Goal: Task Accomplishment & Management: Complete application form

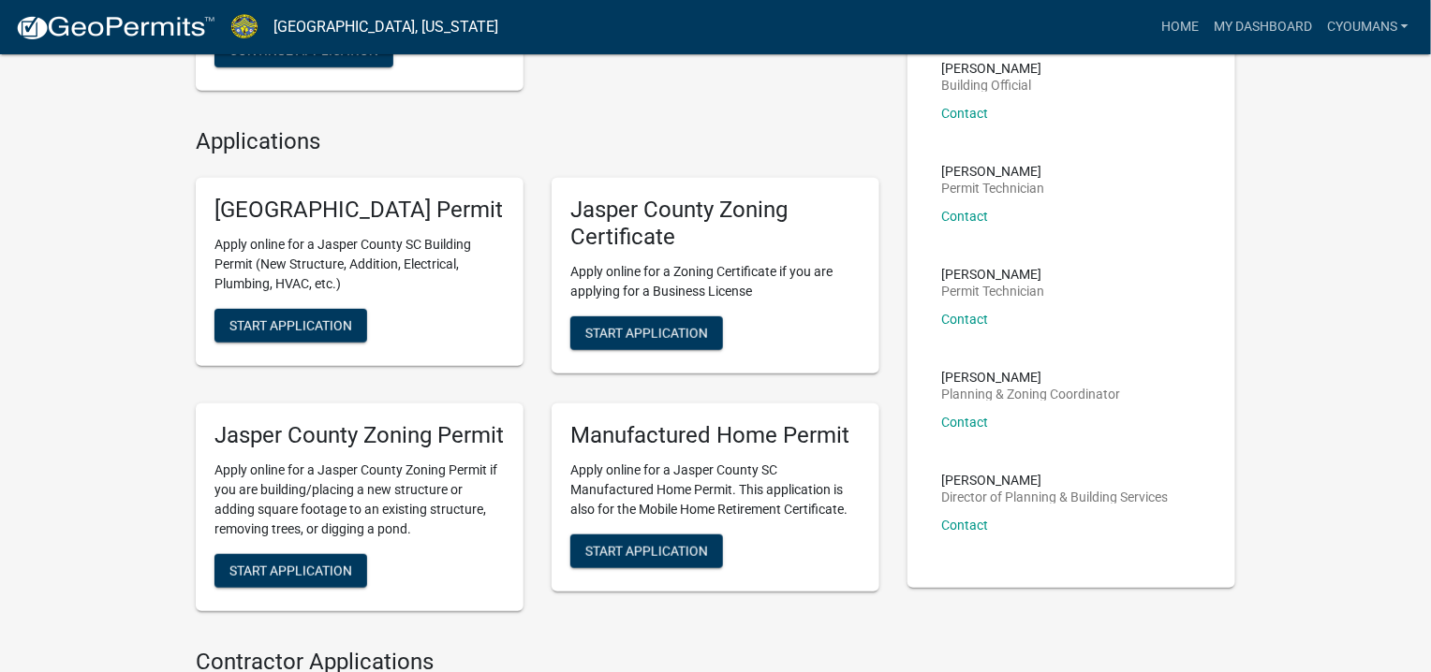
scroll to position [375, 0]
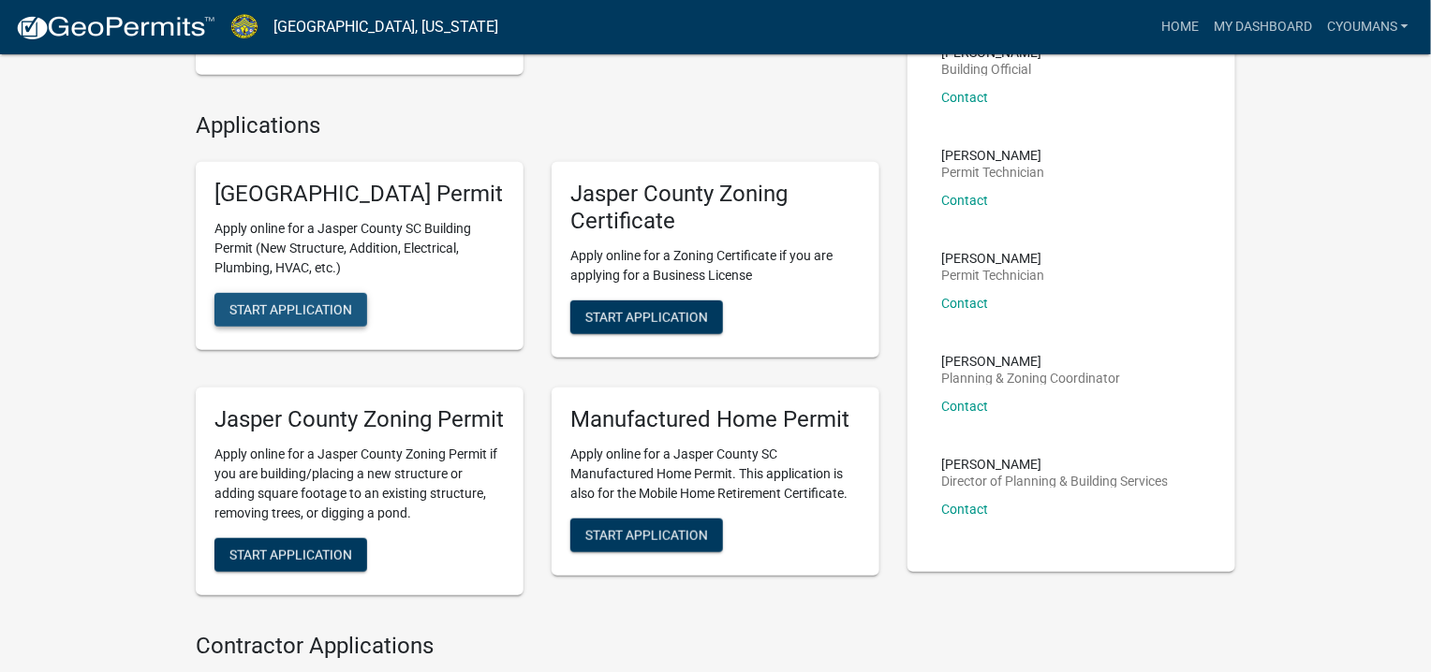
click at [279, 317] on span "Start Application" at bounding box center [290, 309] width 123 height 15
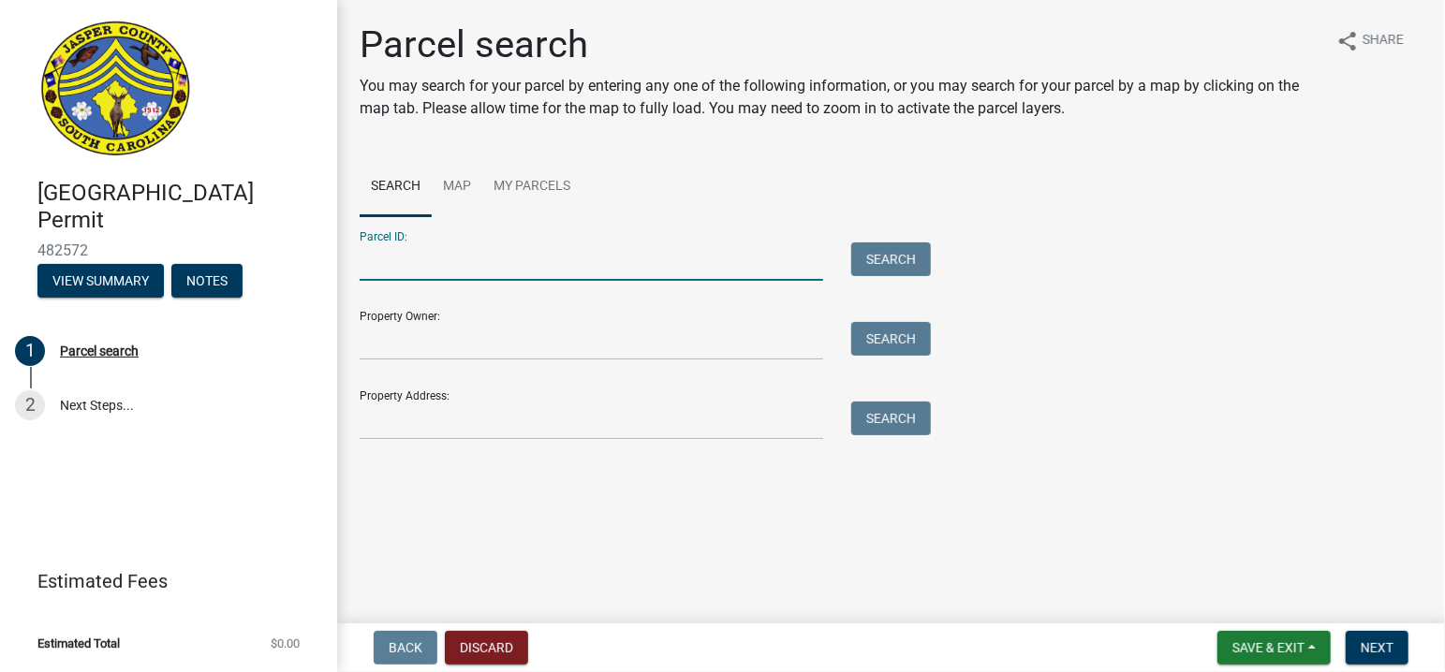
click at [473, 255] on input "Parcel ID:" at bounding box center [592, 262] width 464 height 38
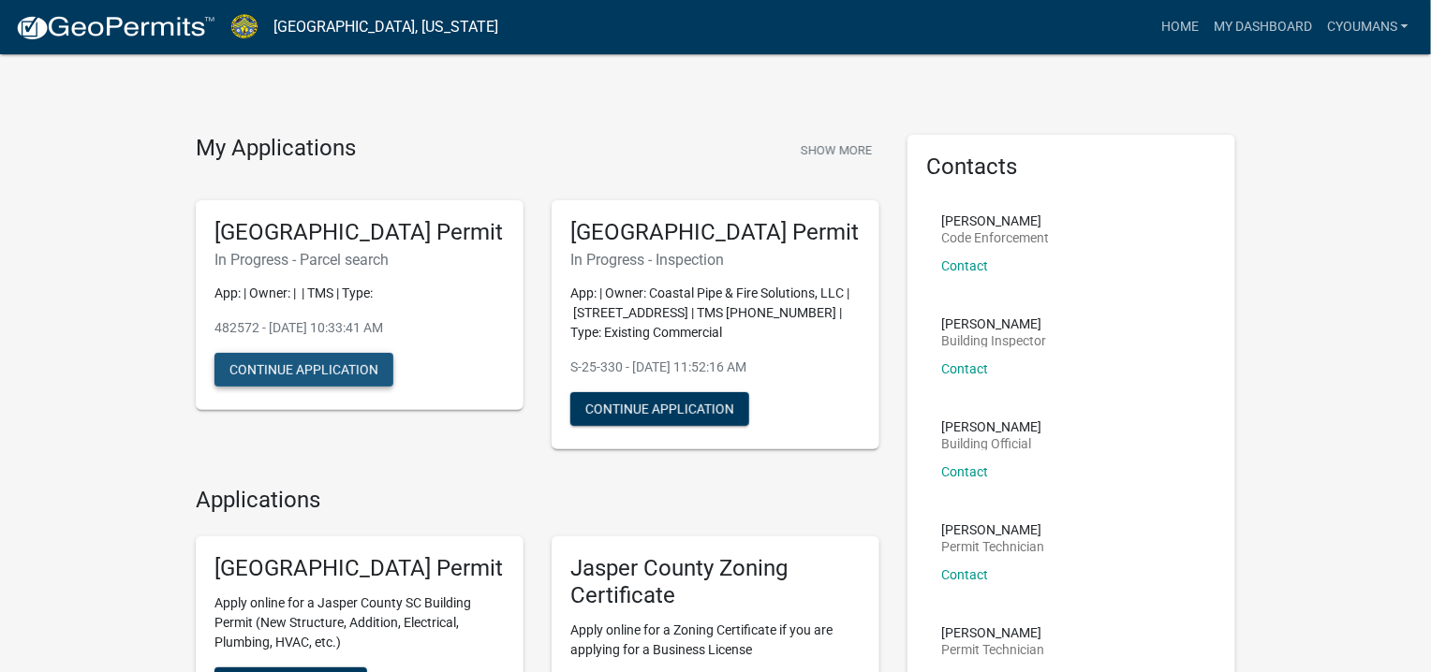
click at [315, 387] on button "Continue Application" at bounding box center [303, 370] width 179 height 34
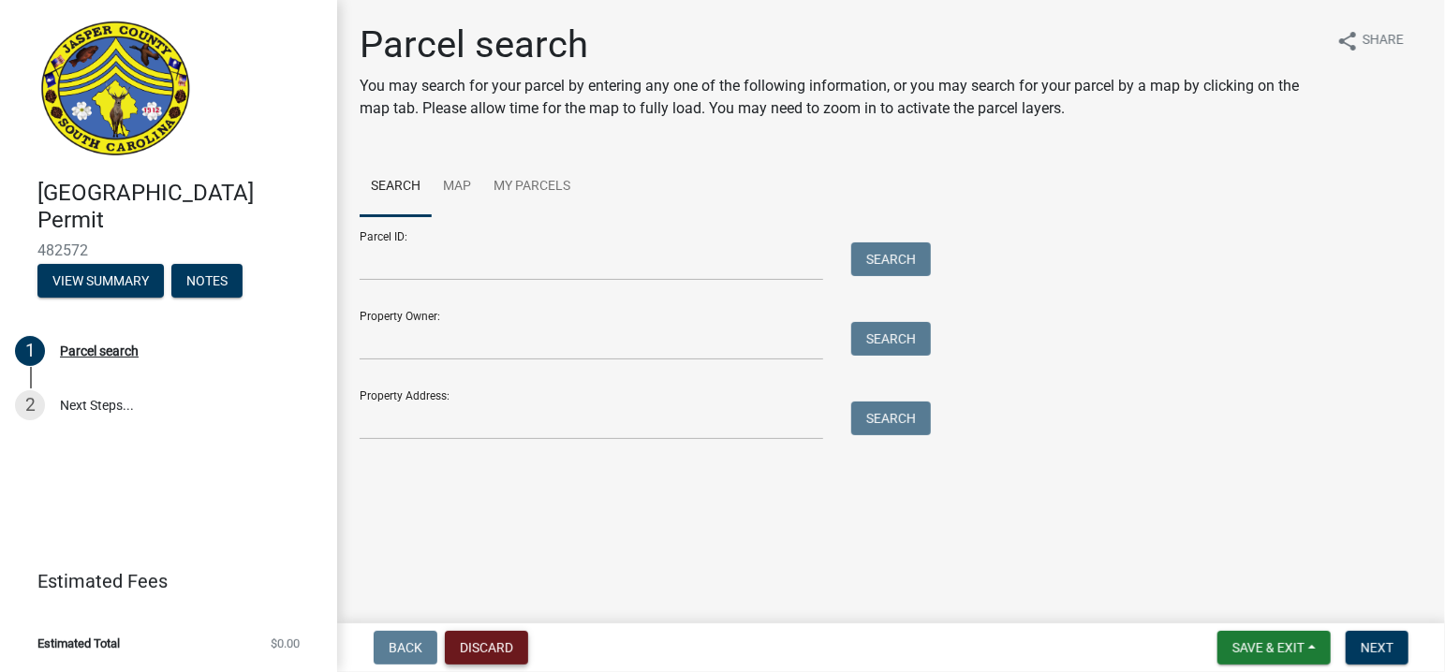
click at [494, 649] on button "Discard" at bounding box center [486, 648] width 83 height 34
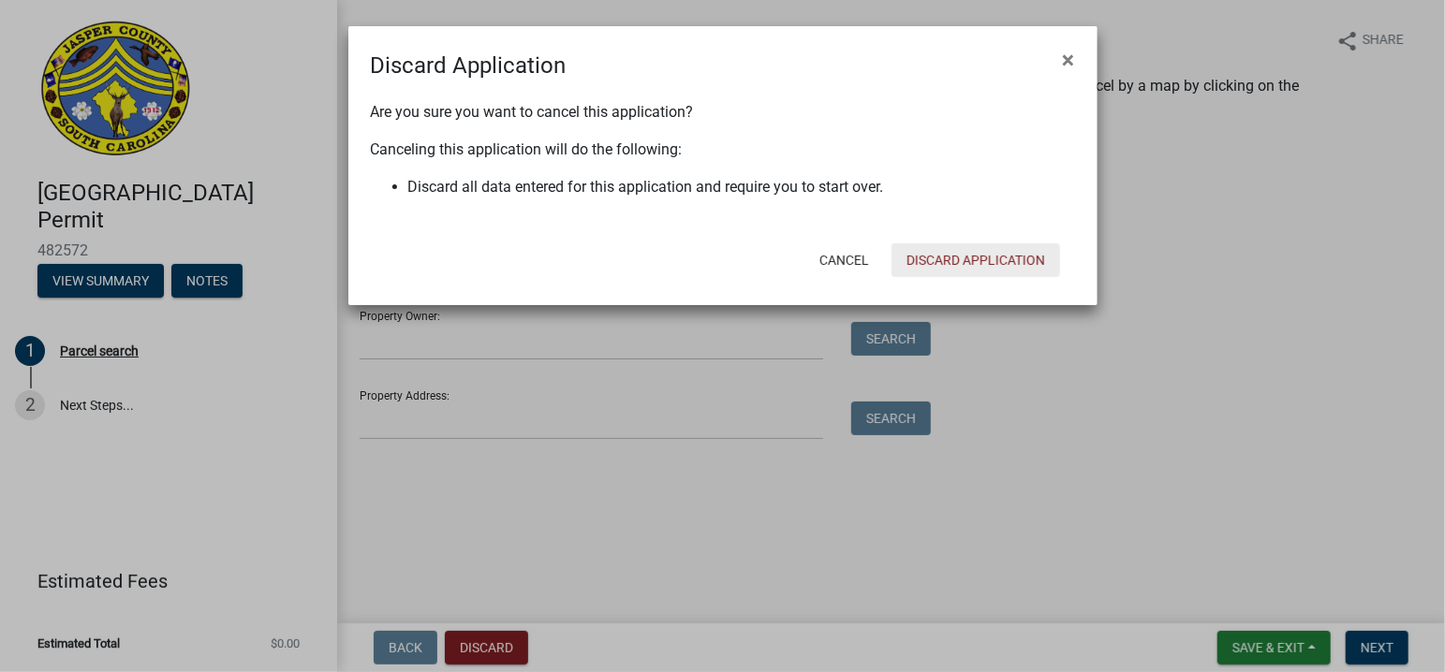
click at [945, 255] on button "Discard Application" at bounding box center [975, 260] width 169 height 34
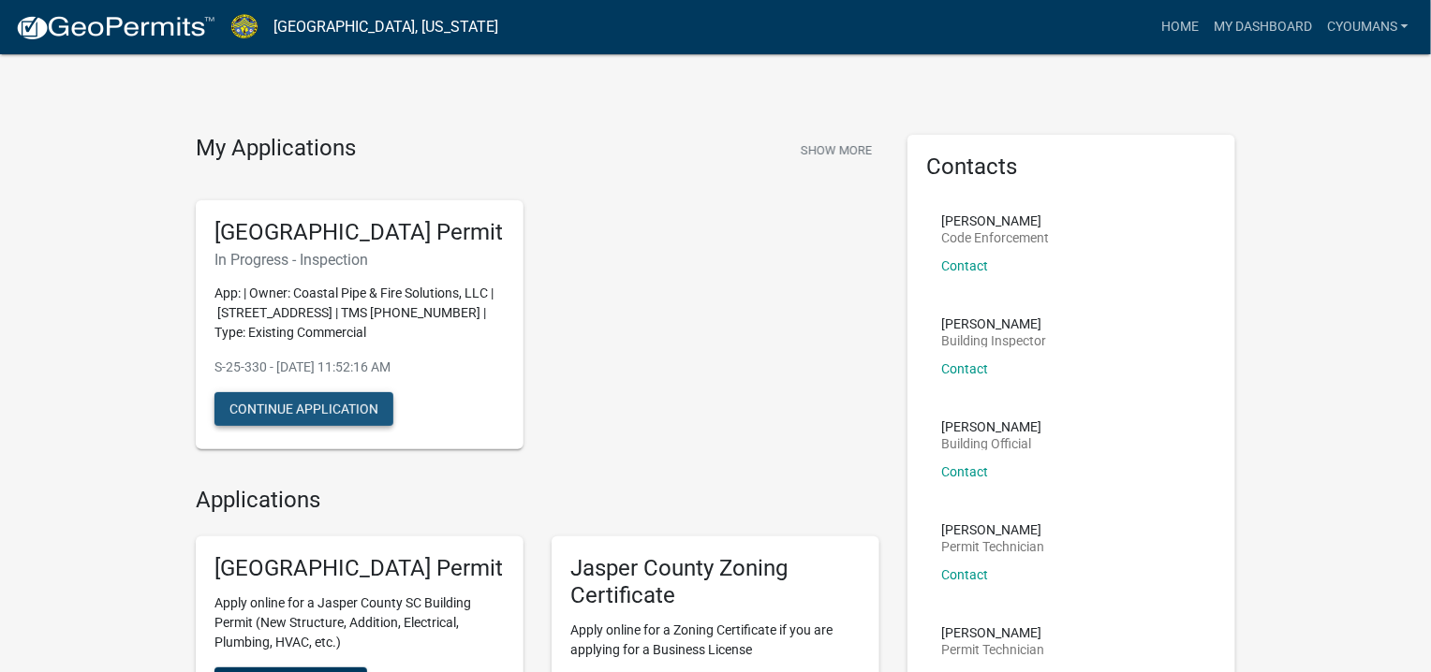
click at [307, 426] on button "Continue Application" at bounding box center [303, 409] width 179 height 34
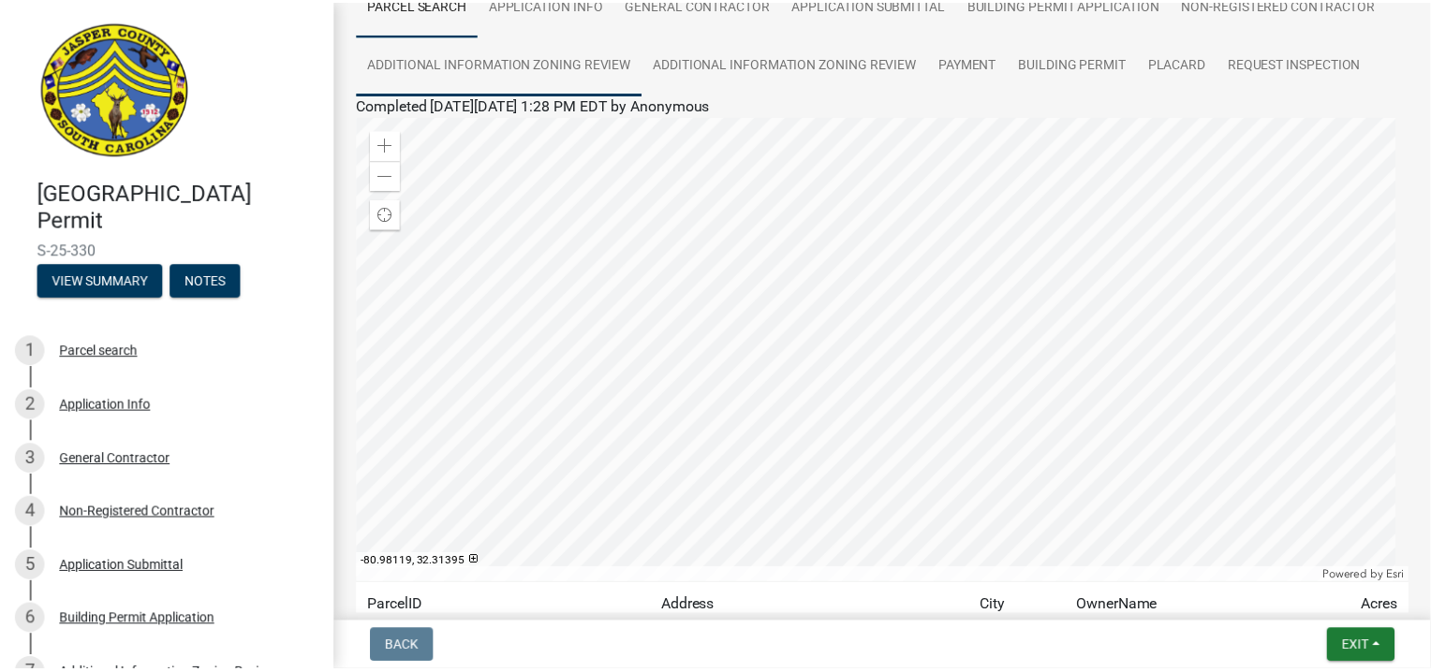
scroll to position [281, 0]
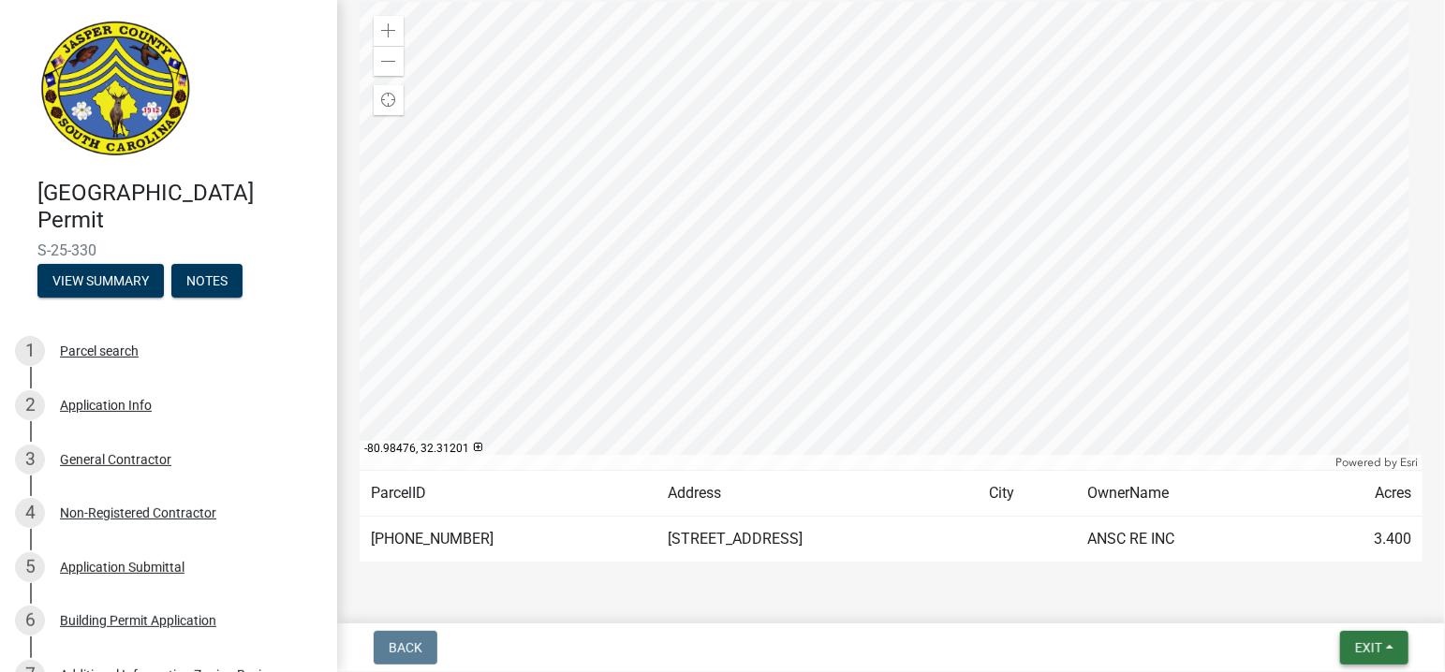
click at [1355, 649] on span "Exit" at bounding box center [1368, 648] width 27 height 15
click at [1290, 603] on button "Save & Exit" at bounding box center [1334, 599] width 150 height 45
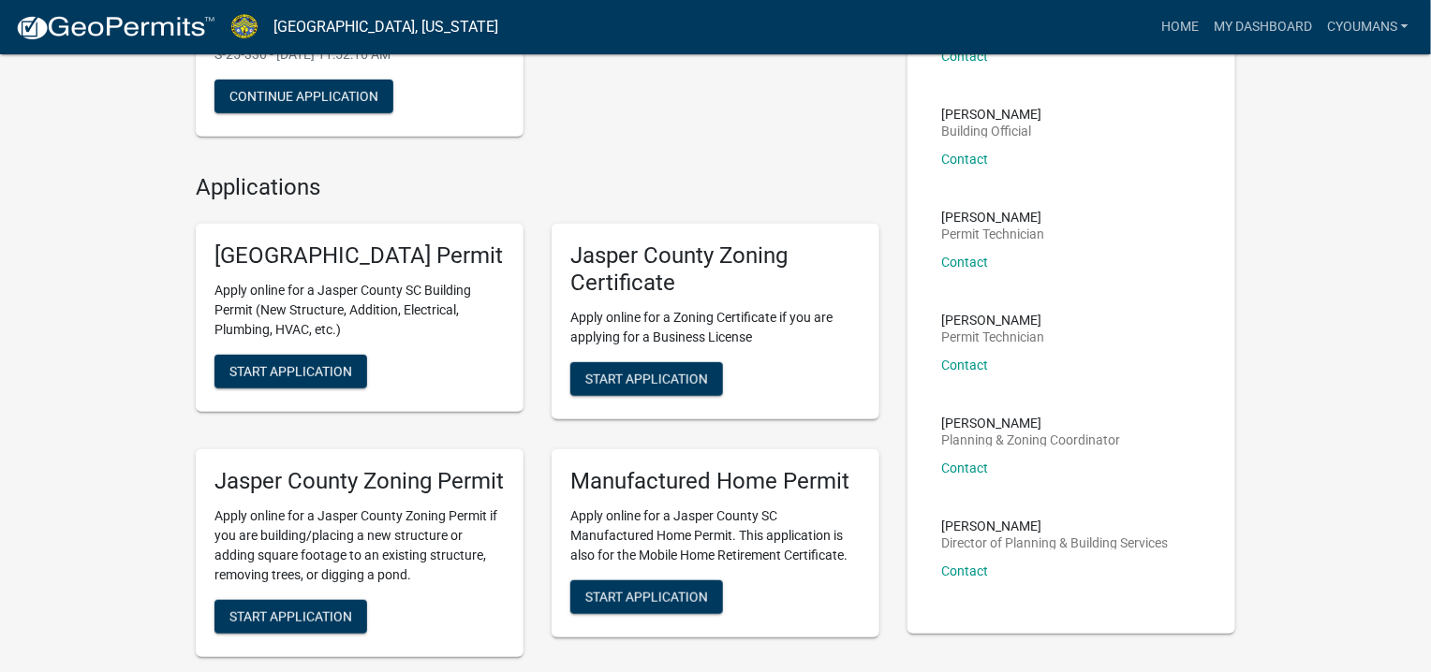
scroll to position [375, 0]
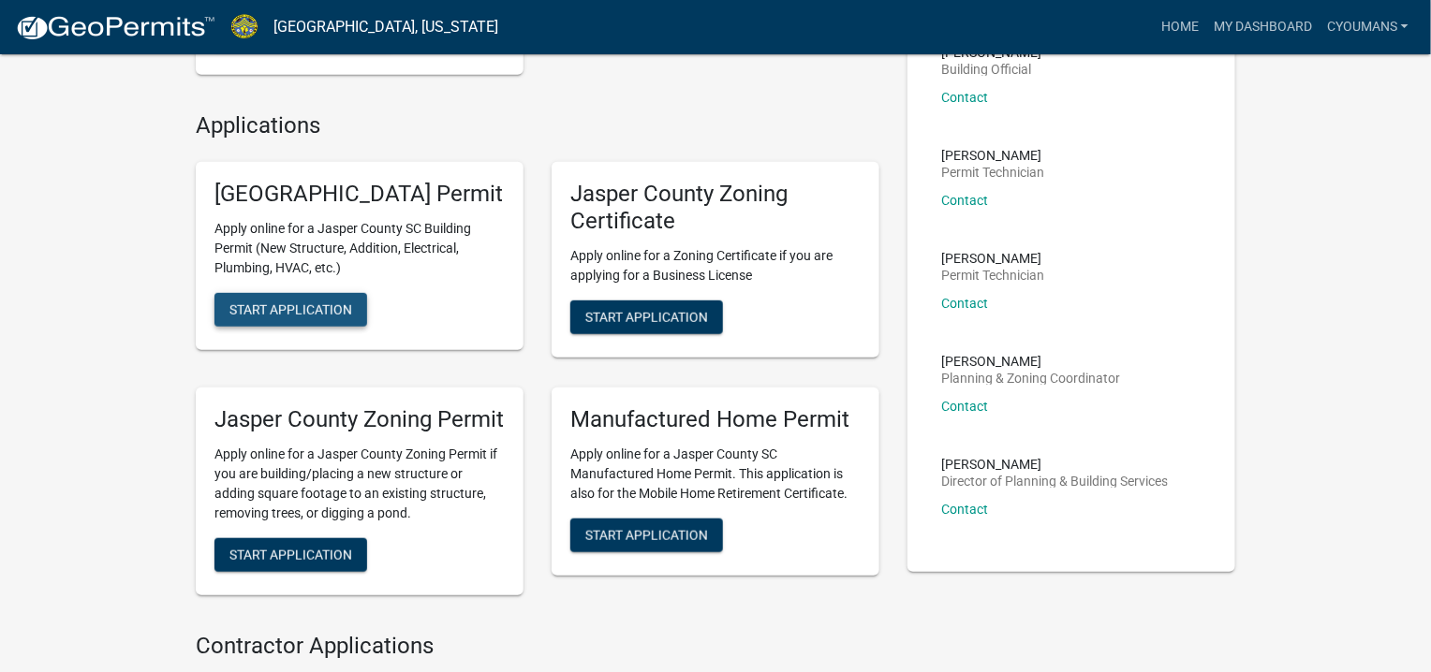
click at [318, 317] on span "Start Application" at bounding box center [290, 309] width 123 height 15
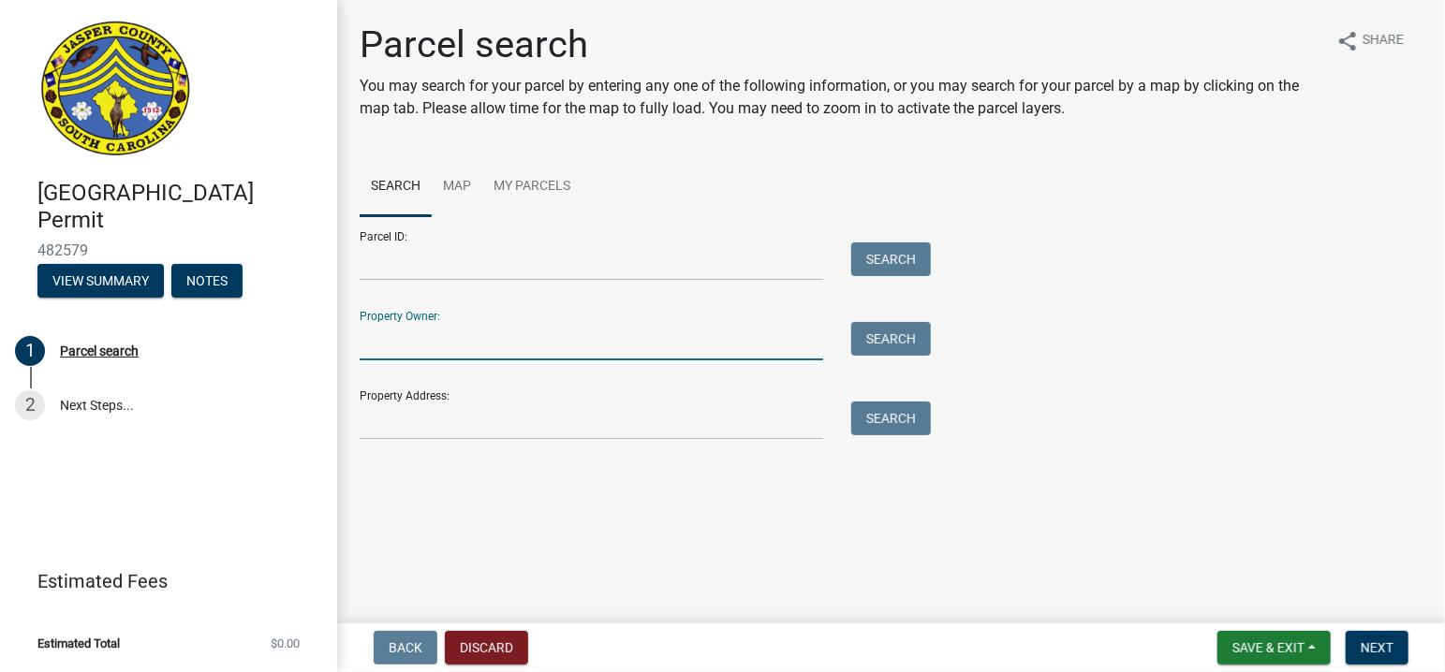
click at [439, 352] on input "Property Owner:" at bounding box center [592, 341] width 464 height 38
type input "[PERSON_NAME] Commercial Partners"
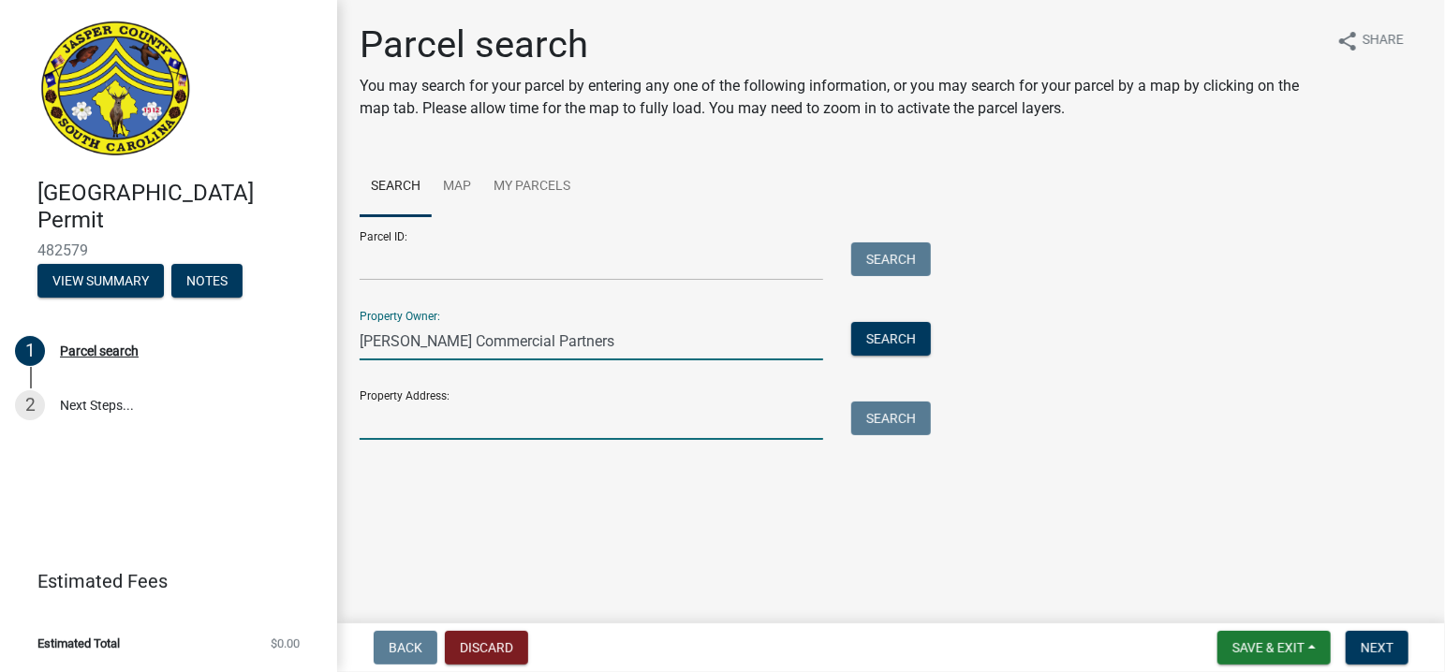
click at [427, 429] on input "Property Address:" at bounding box center [592, 421] width 464 height 38
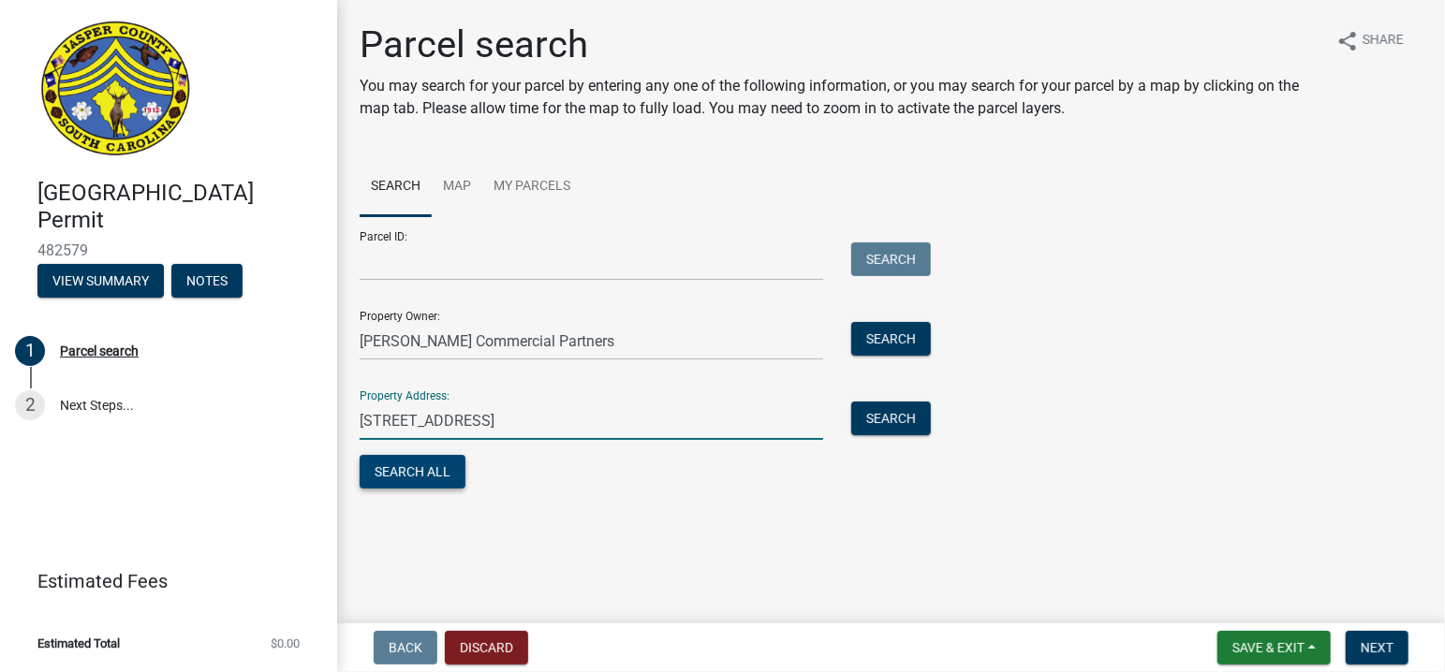
type input "[STREET_ADDRESS]"
click at [429, 470] on button "Search All" at bounding box center [413, 472] width 106 height 34
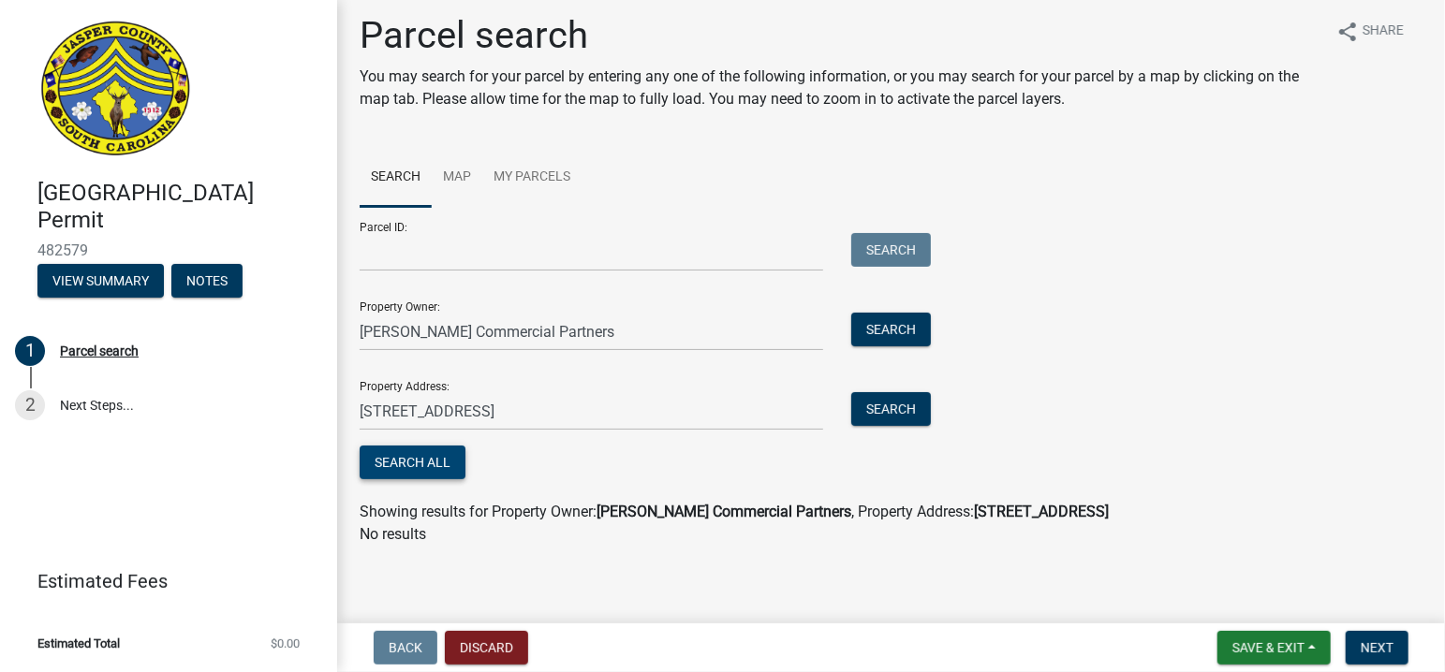
scroll to position [11, 0]
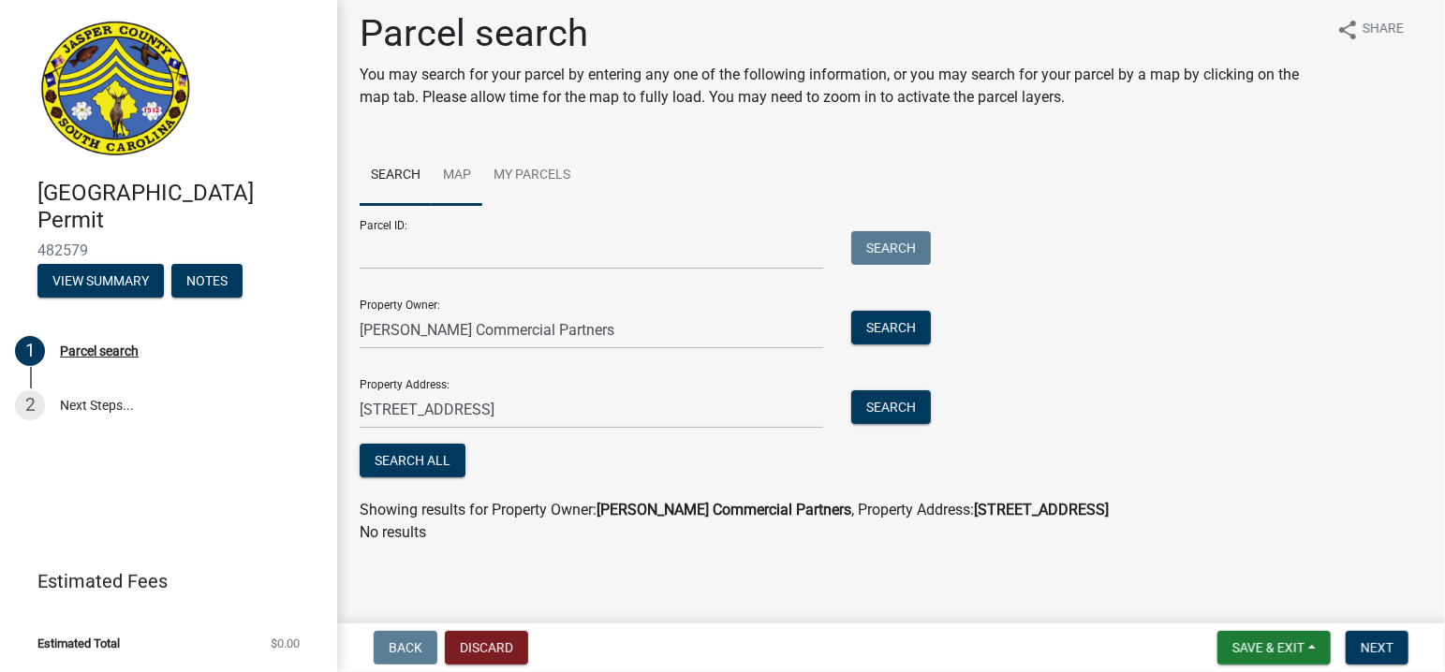
click at [456, 171] on link "Map" at bounding box center [457, 176] width 51 height 60
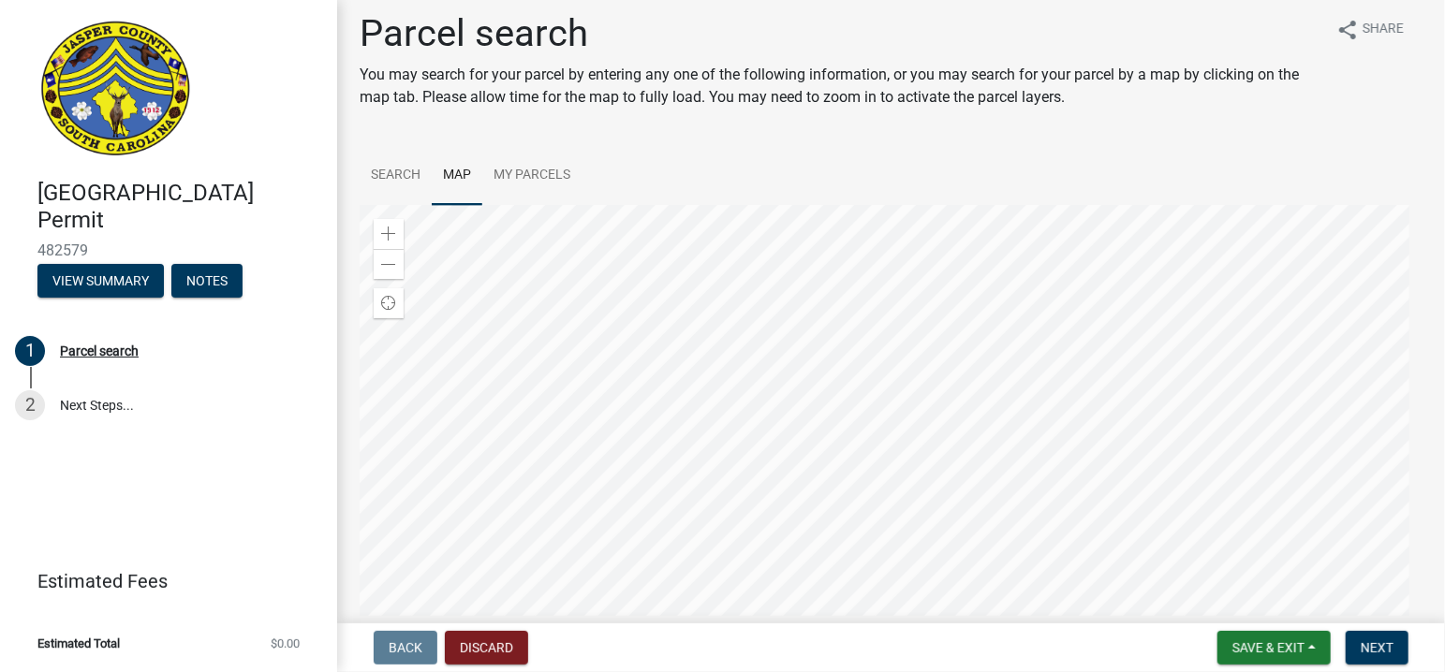
scroll to position [0, 0]
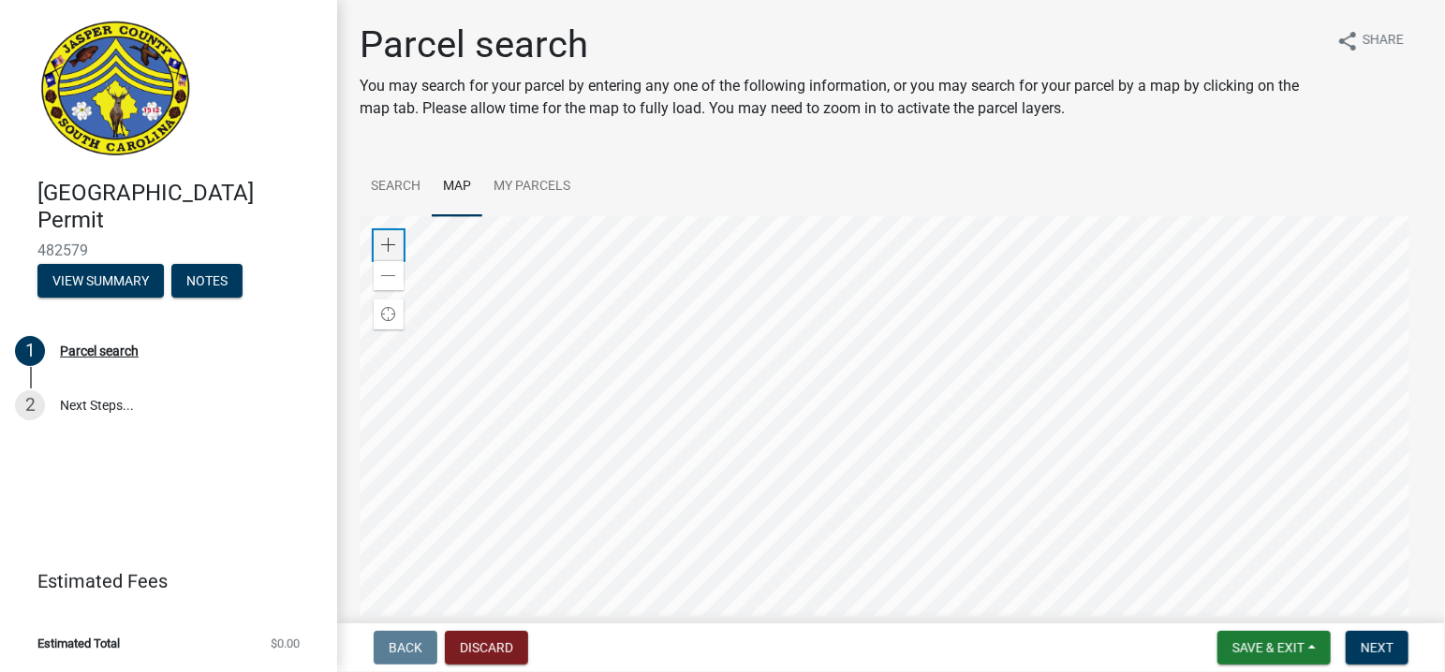
click at [399, 247] on div "Zoom in" at bounding box center [389, 245] width 30 height 30
click at [879, 216] on div at bounding box center [891, 450] width 1063 height 468
click at [762, 456] on div at bounding box center [891, 450] width 1063 height 468
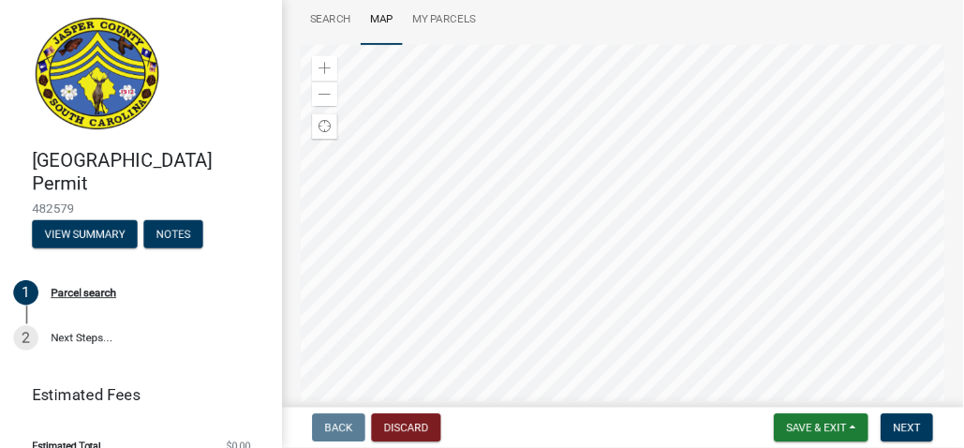
scroll to position [185, 0]
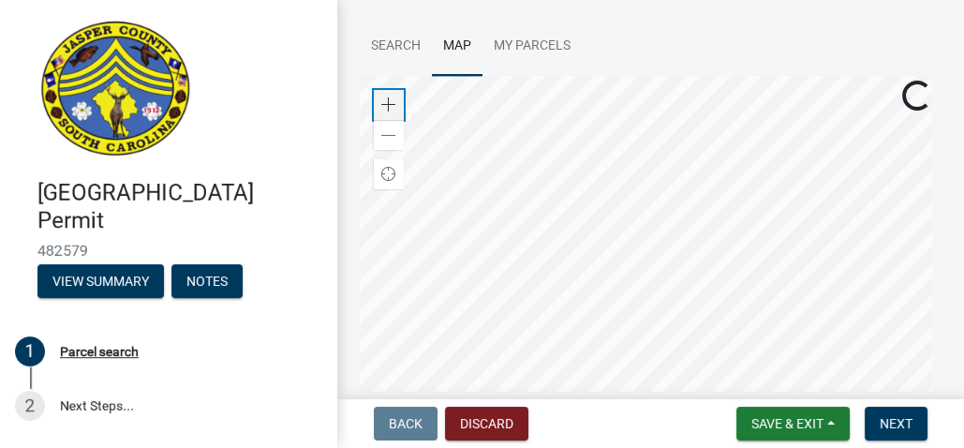
click at [394, 106] on span at bounding box center [388, 104] width 15 height 15
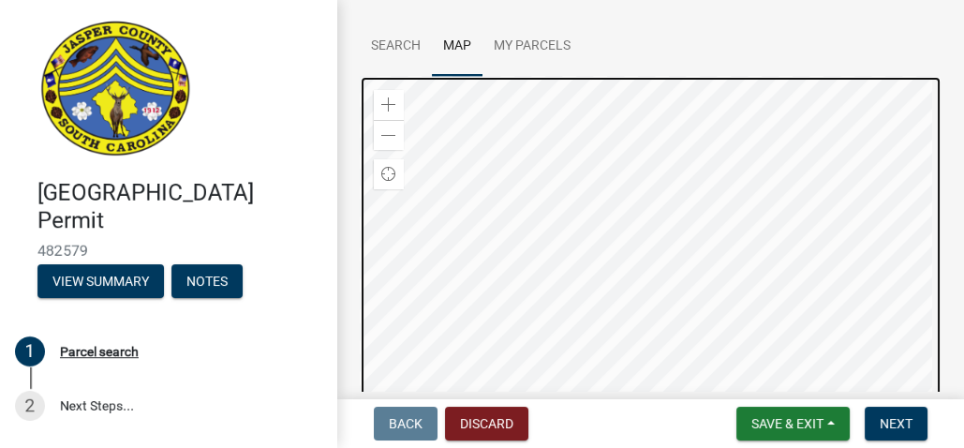
click at [611, 289] on div at bounding box center [651, 310] width 582 height 468
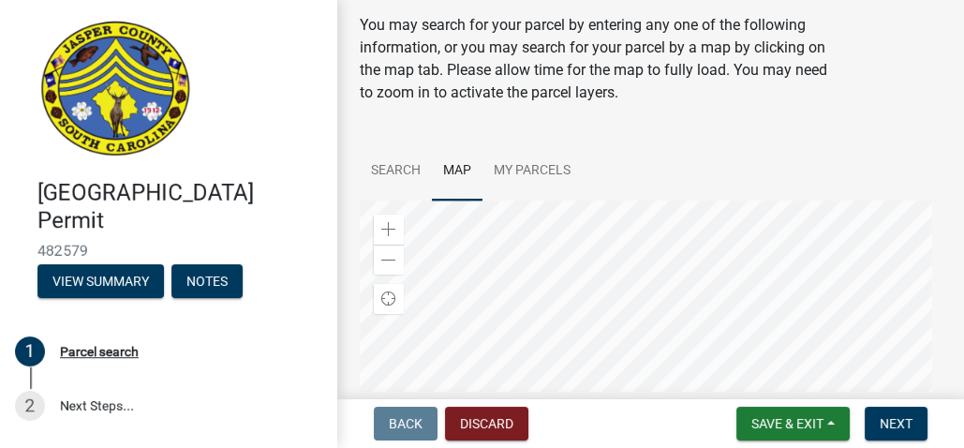
scroll to position [124, 0]
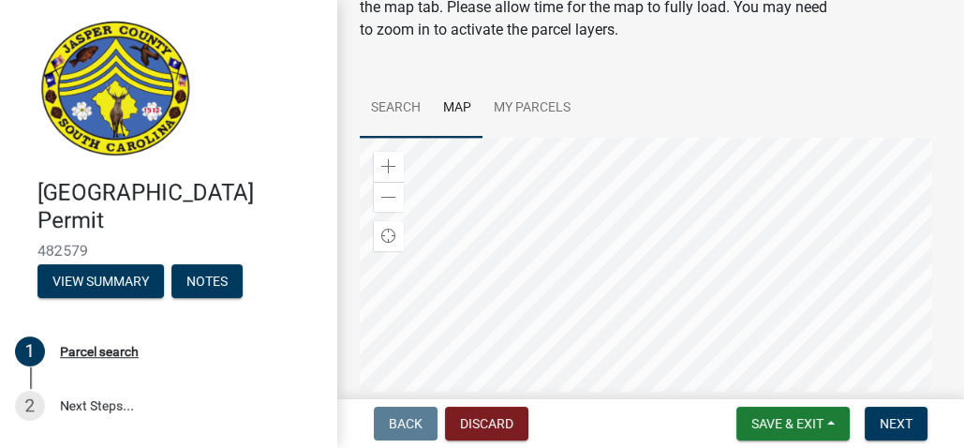
click at [405, 102] on link "Search" at bounding box center [396, 109] width 72 height 60
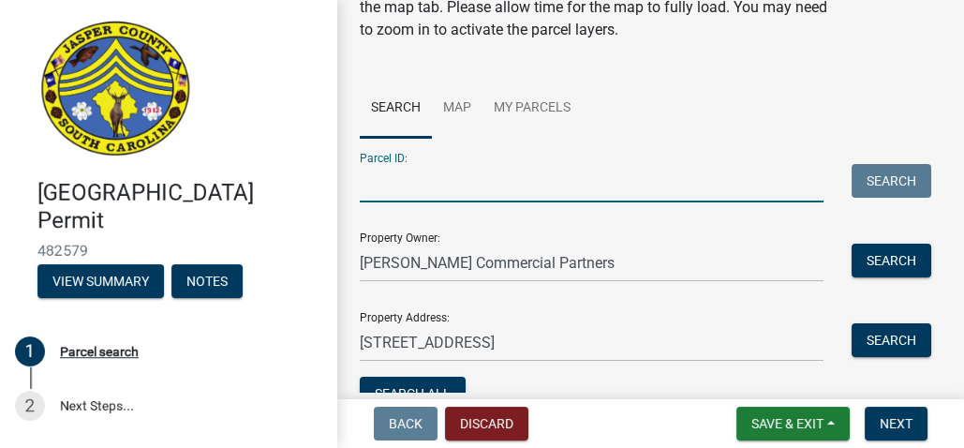
click at [397, 190] on input "Parcel ID:" at bounding box center [592, 183] width 464 height 38
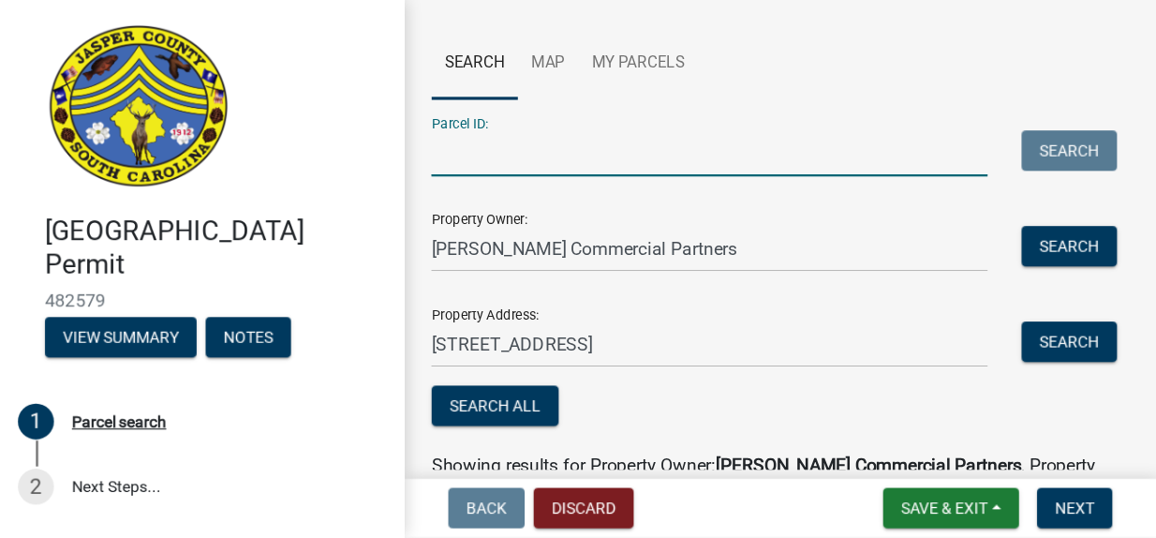
scroll to position [185, 0]
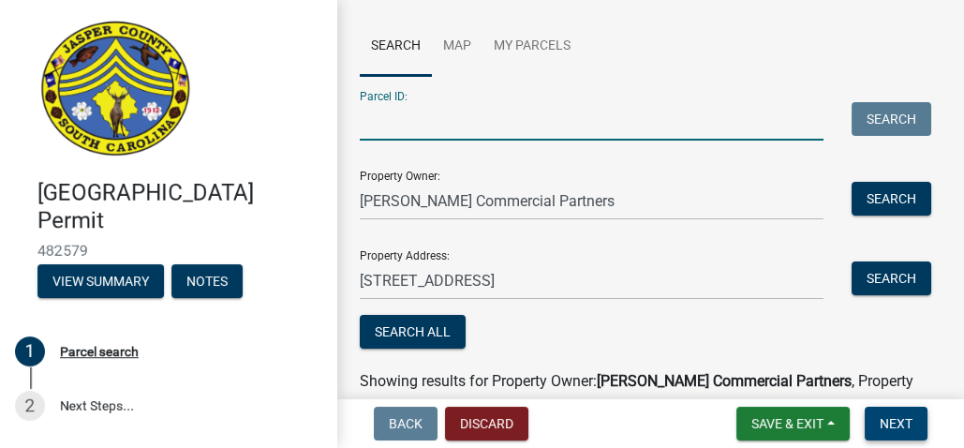
click at [893, 424] on span "Next" at bounding box center [895, 423] width 33 height 15
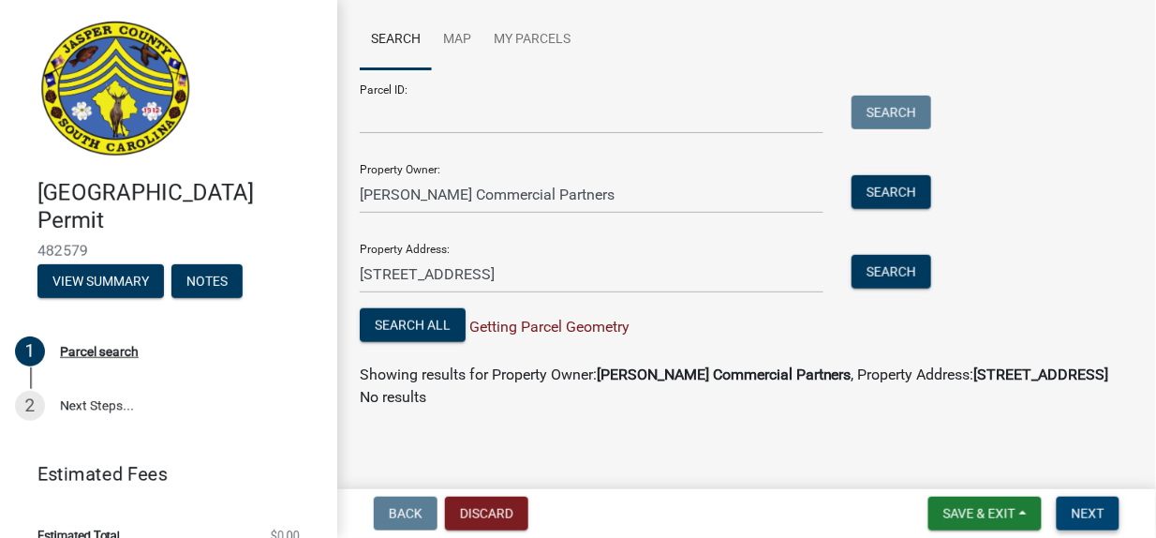
scroll to position [169, 0]
click at [1091, 515] on span "Next" at bounding box center [1087, 513] width 33 height 15
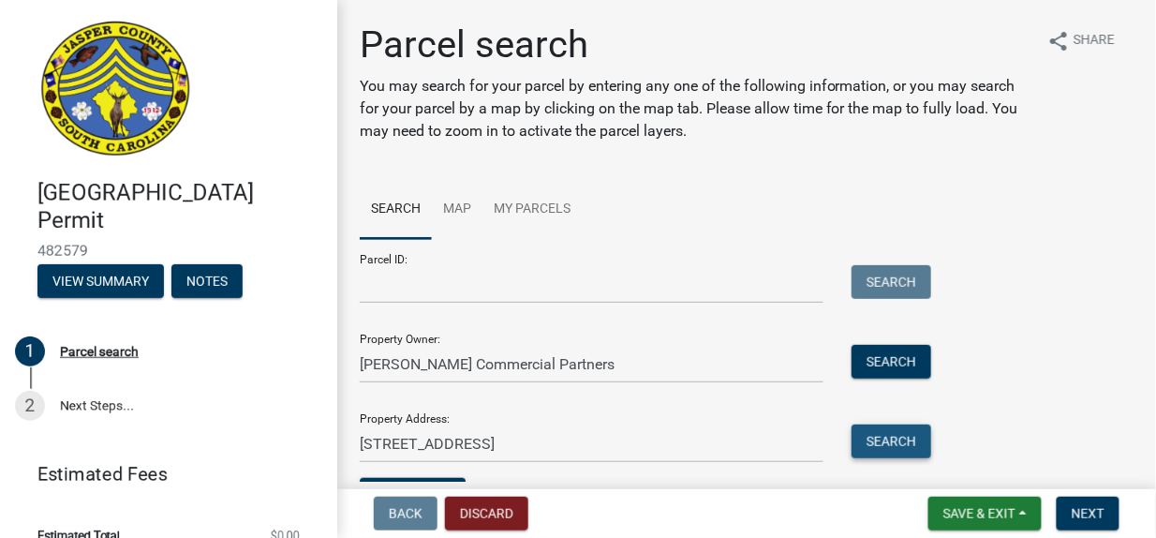
click at [872, 440] on button "Search" at bounding box center [891, 441] width 80 height 34
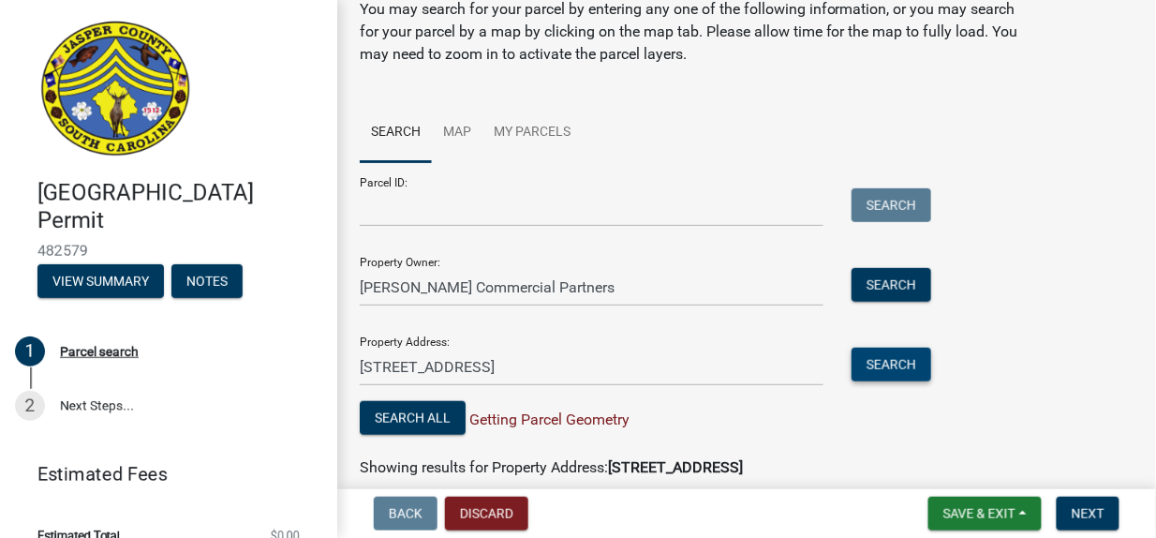
scroll to position [94, 0]
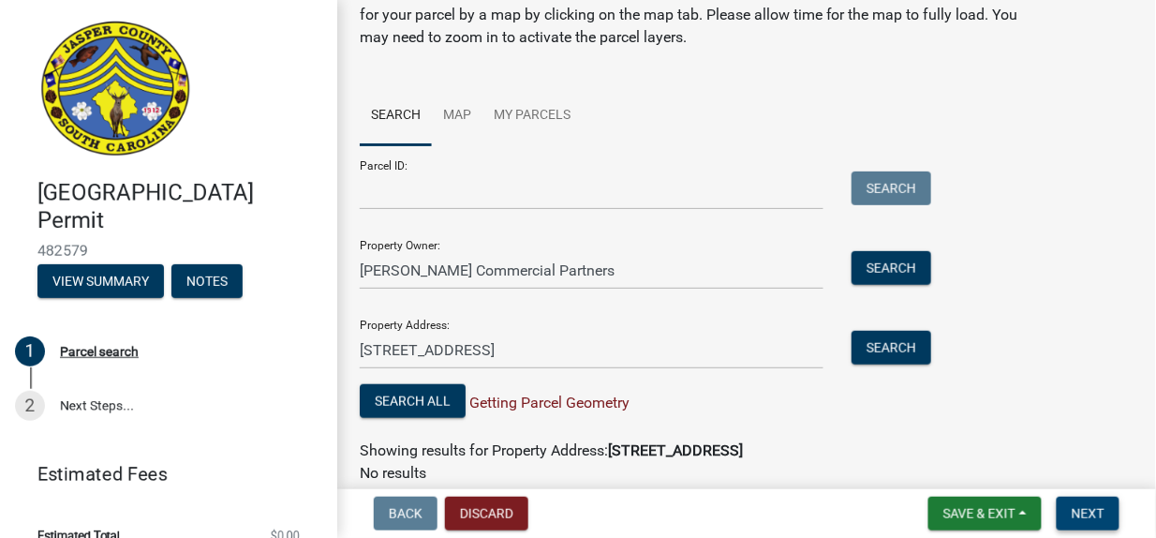
click at [1080, 513] on span "Next" at bounding box center [1087, 513] width 33 height 15
click at [420, 397] on button "Search All" at bounding box center [413, 401] width 106 height 34
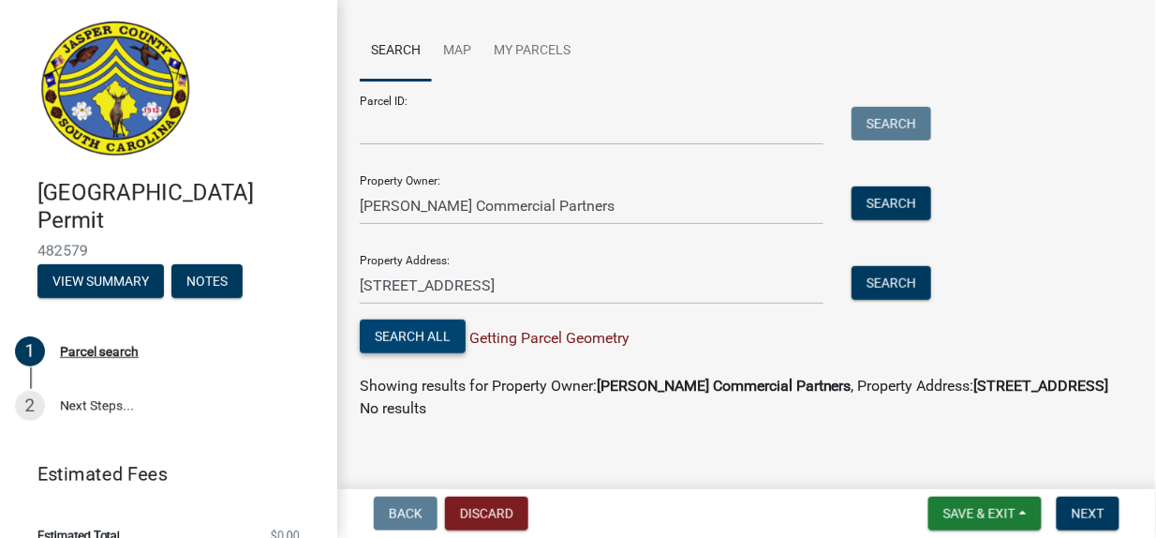
scroll to position [169, 0]
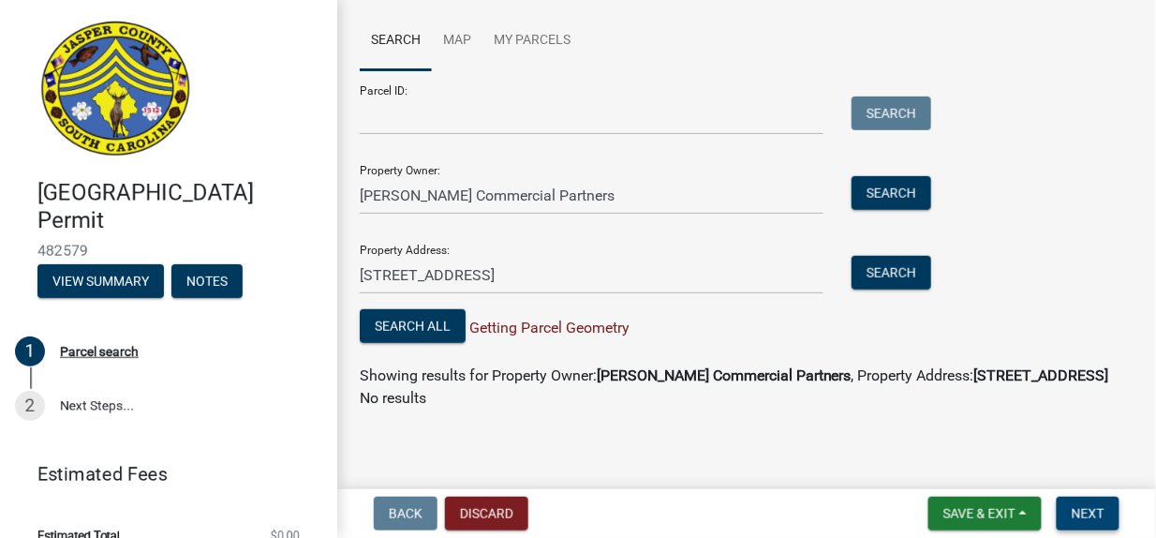
click at [1096, 509] on span "Next" at bounding box center [1087, 513] width 33 height 15
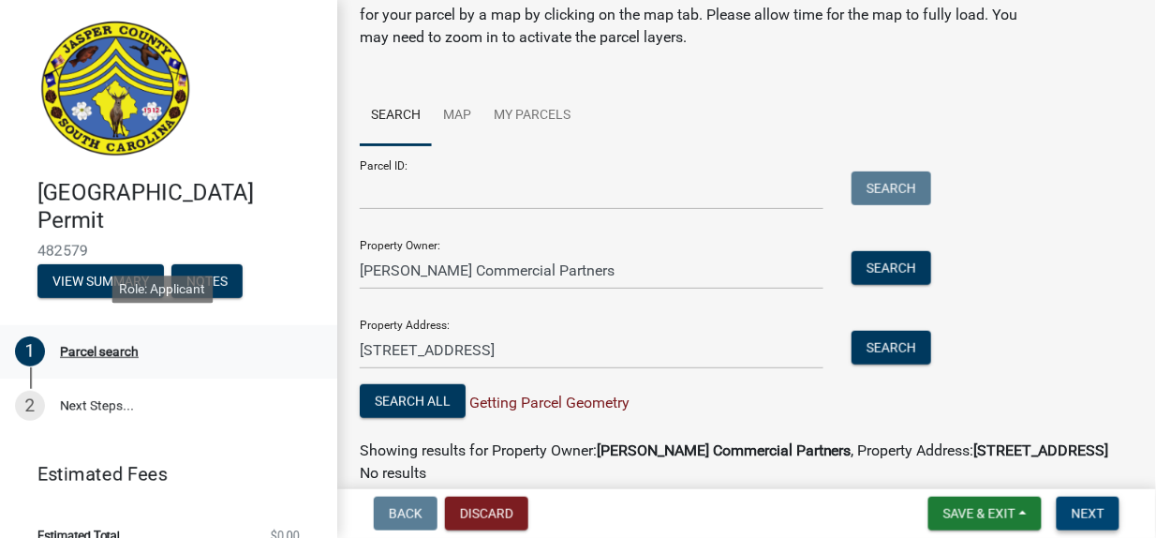
scroll to position [26, 0]
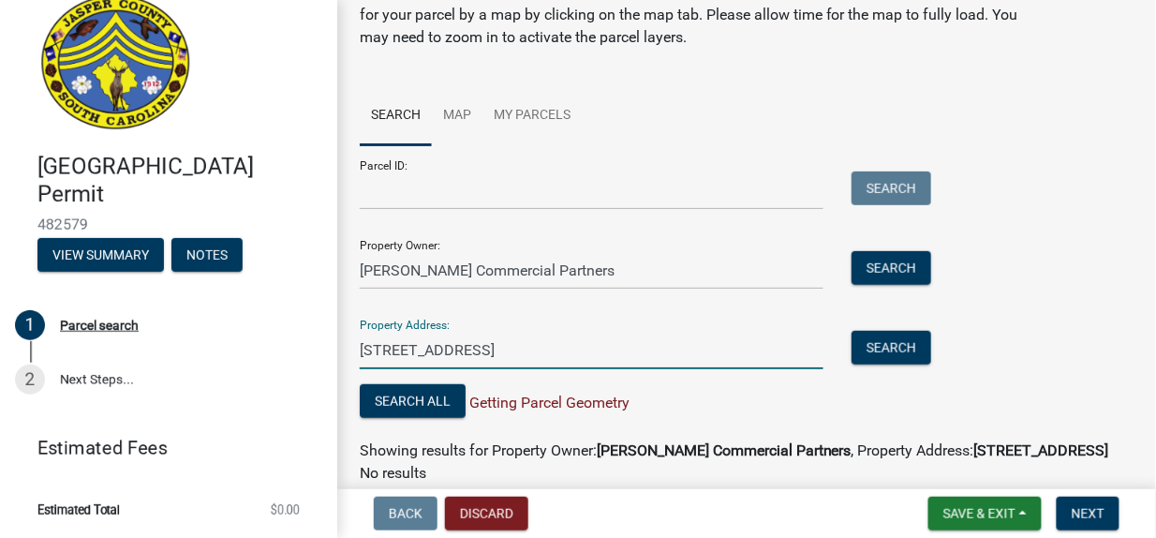
click at [493, 357] on input "[STREET_ADDRESS]" at bounding box center [592, 350] width 464 height 38
drag, startPoint x: 475, startPoint y: 349, endPoint x: 580, endPoint y: 352, distance: 104.9
click at [580, 352] on input "[STREET_ADDRESS]" at bounding box center [592, 350] width 464 height 38
click at [898, 346] on button "Search" at bounding box center [891, 348] width 80 height 34
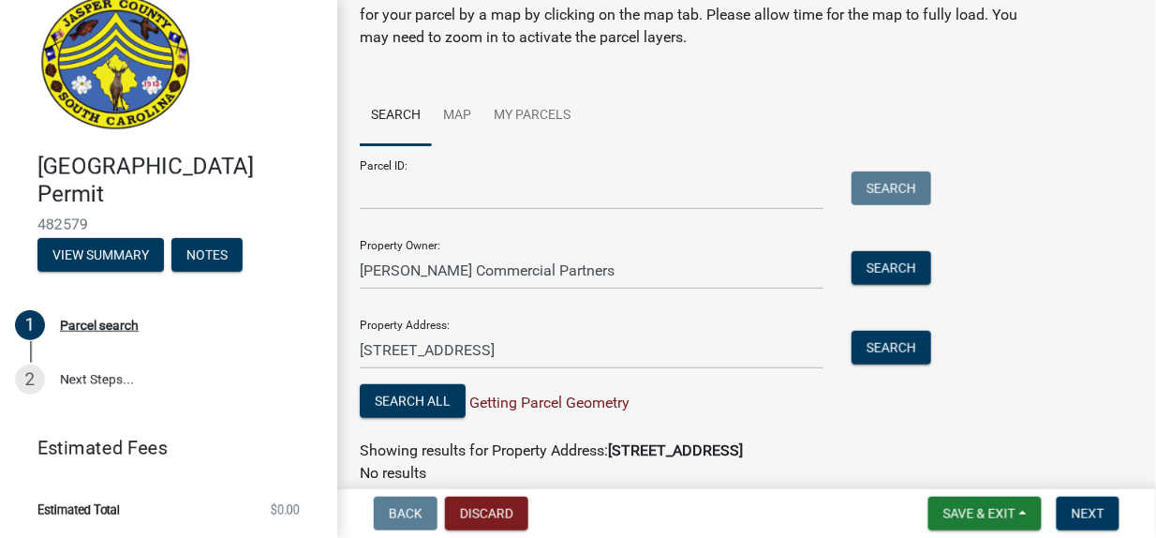
click at [527, 412] on div "Search All Getting Parcel Geometry" at bounding box center [641, 403] width 562 height 38
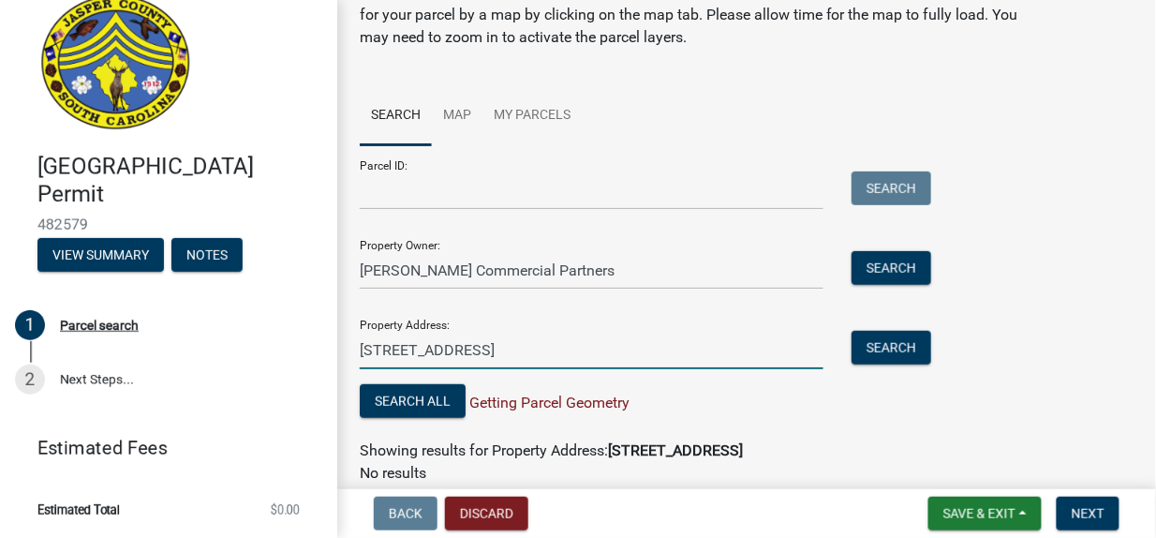
click at [516, 347] on input "[STREET_ADDRESS]" at bounding box center [592, 350] width 464 height 38
type input "[STREET_ADDRESS]"
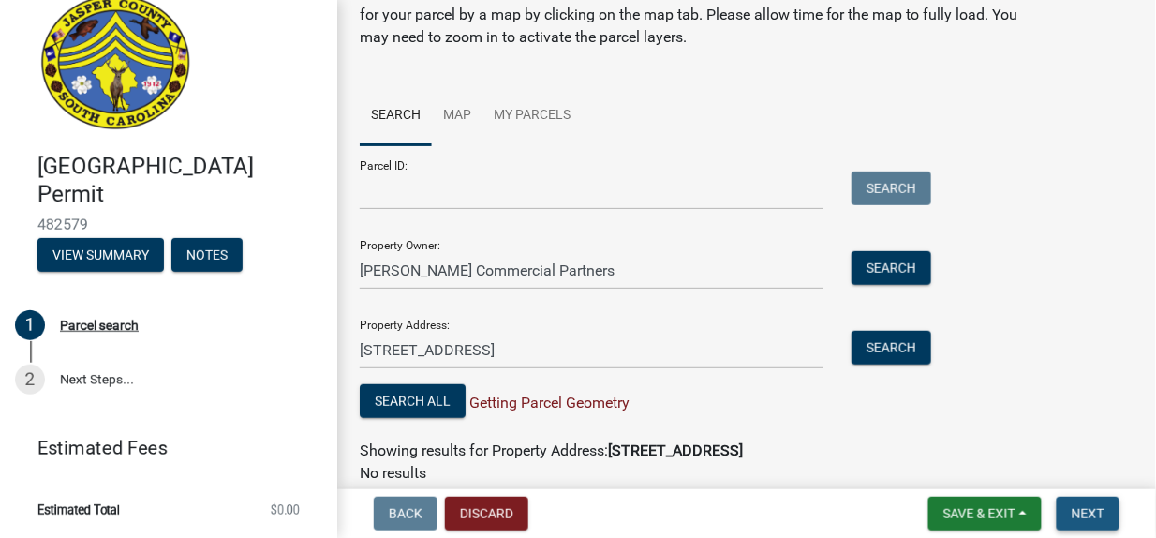
click at [1087, 518] on span "Next" at bounding box center [1087, 513] width 33 height 15
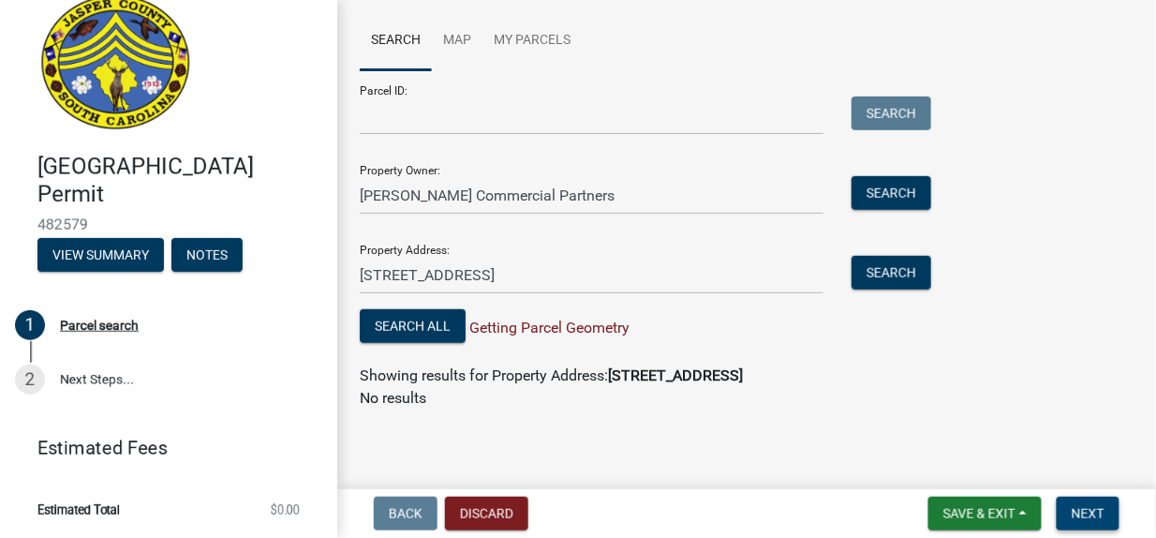
scroll to position [0, 0]
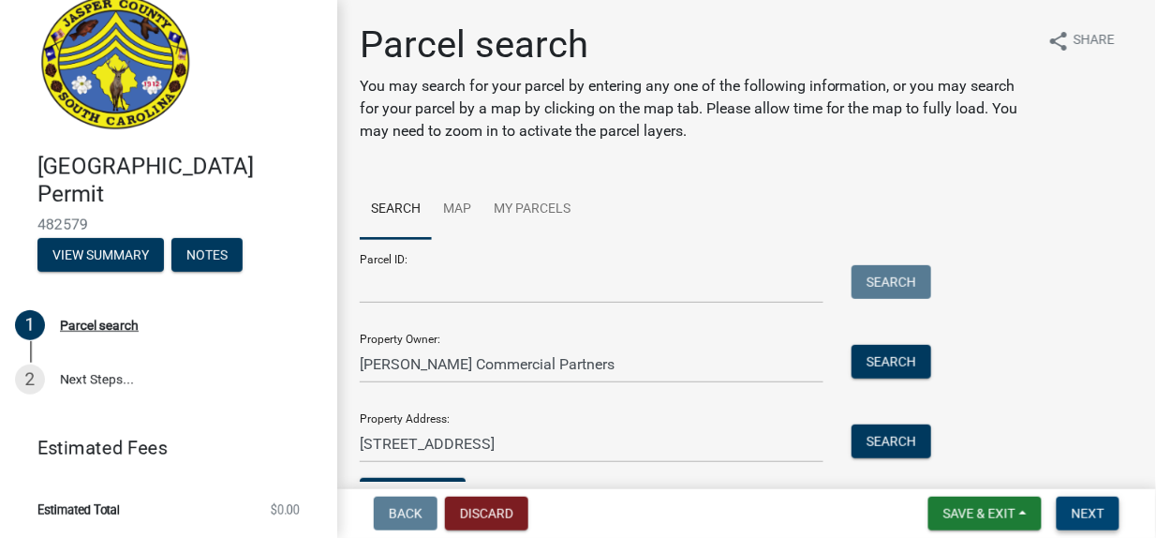
click at [1100, 514] on span "Next" at bounding box center [1087, 513] width 33 height 15
click at [1088, 512] on span "Next" at bounding box center [1087, 513] width 33 height 15
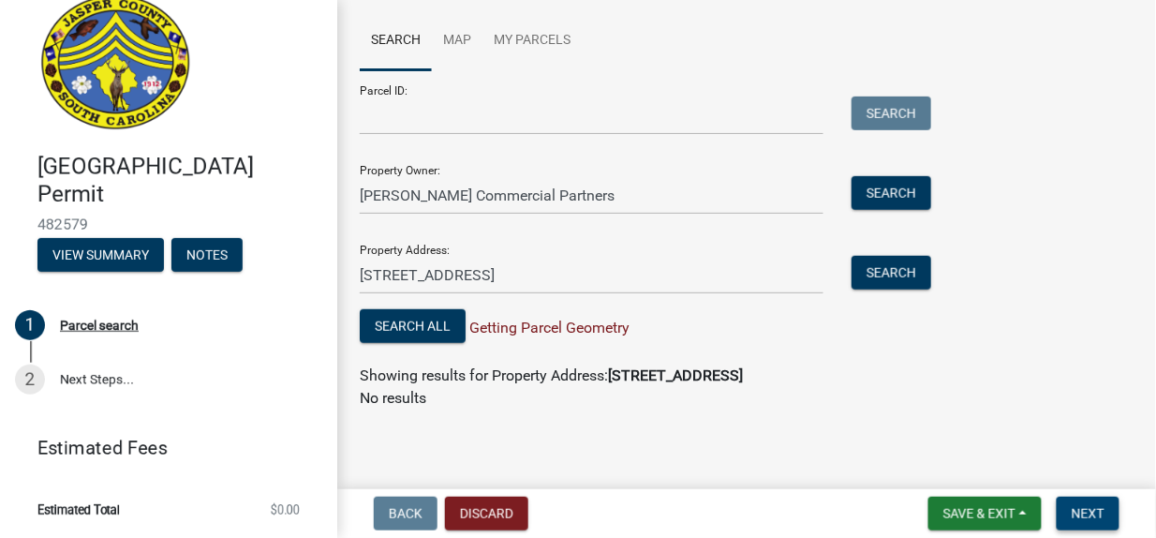
scroll to position [169, 0]
click at [76, 376] on link "2 Next Steps..." at bounding box center [168, 379] width 337 height 54
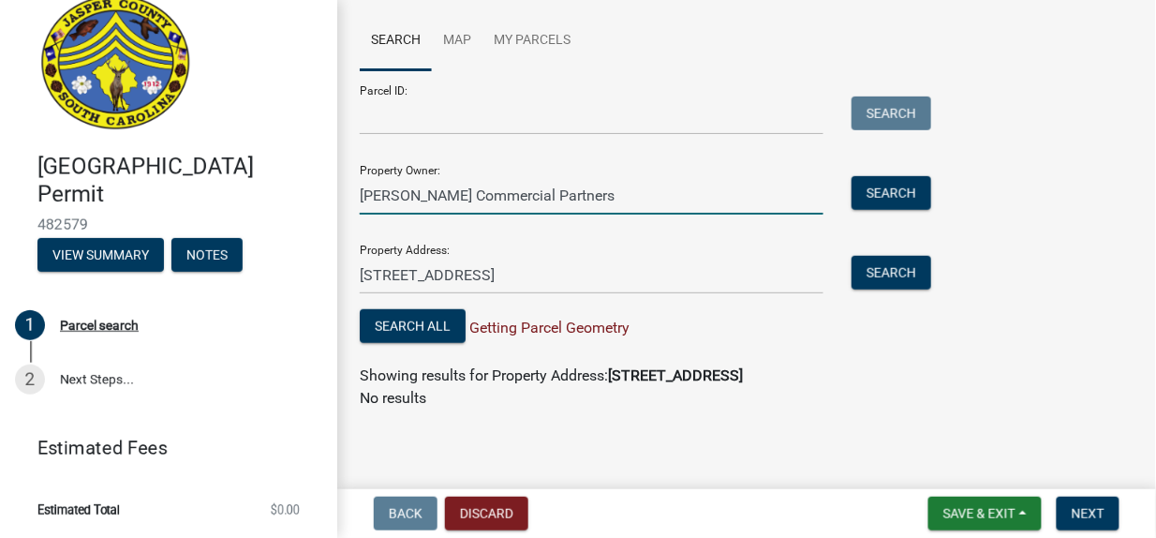
click at [502, 204] on input "[PERSON_NAME] Commercial Partners" at bounding box center [592, 195] width 464 height 38
drag, startPoint x: 549, startPoint y: 192, endPoint x: 297, endPoint y: 186, distance: 252.0
click at [297, 186] on div "[GEOGRAPHIC_DATA] Permit 482579 View Summary Notes 1 Parcel search 2 Next Steps…" at bounding box center [578, 269] width 1156 height 538
type input "Freedom Industrial"
click at [898, 190] on button "Search" at bounding box center [891, 193] width 80 height 34
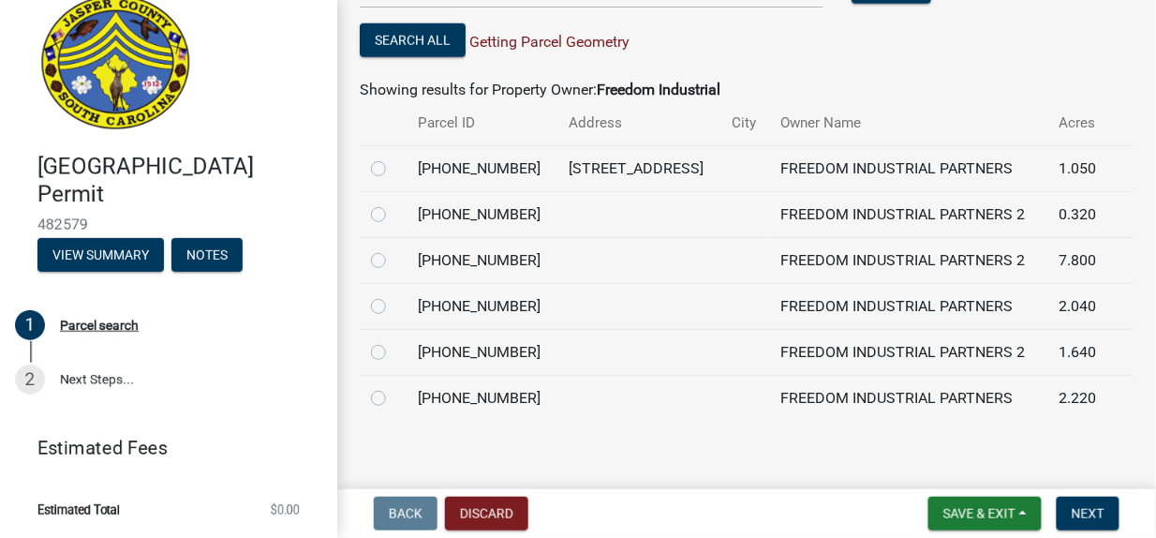
scroll to position [465, 0]
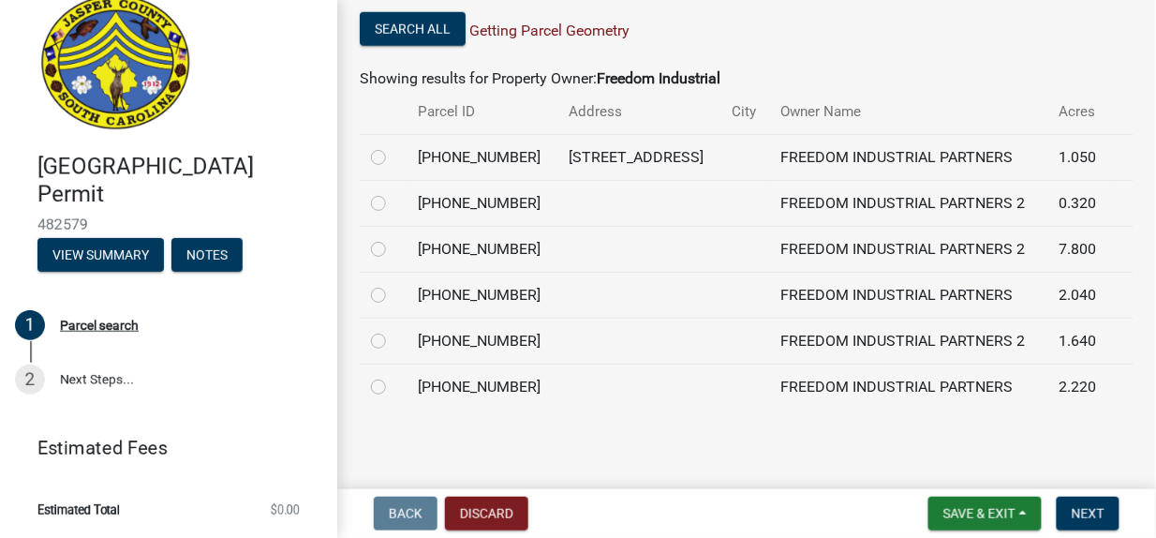
click at [393, 146] on label at bounding box center [393, 146] width 0 height 0
click at [393, 155] on input "radio" at bounding box center [399, 152] width 12 height 12
radio input "true"
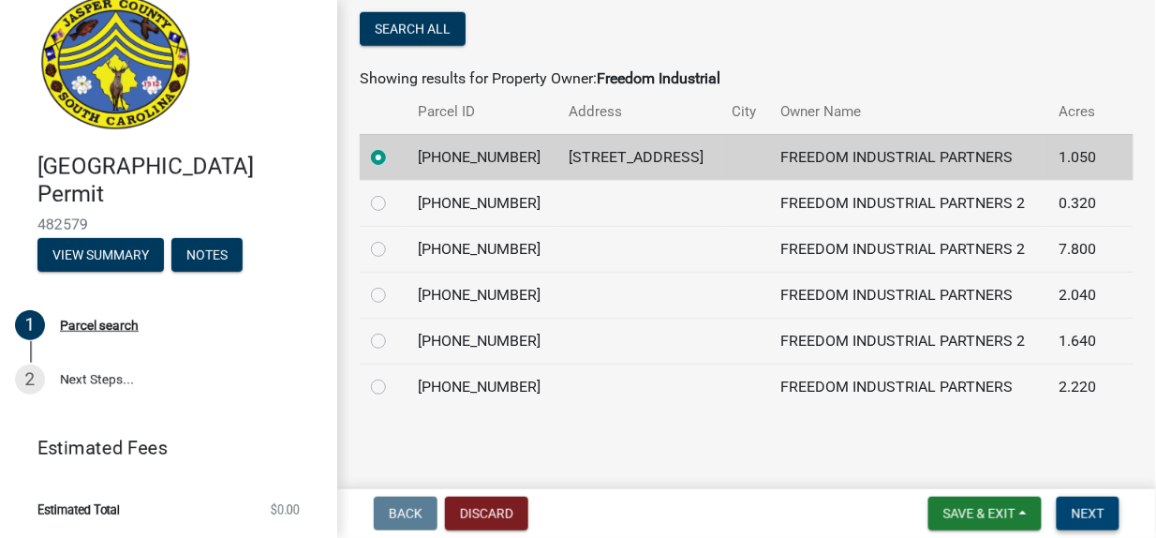
click at [1071, 510] on button "Next" at bounding box center [1087, 513] width 63 height 34
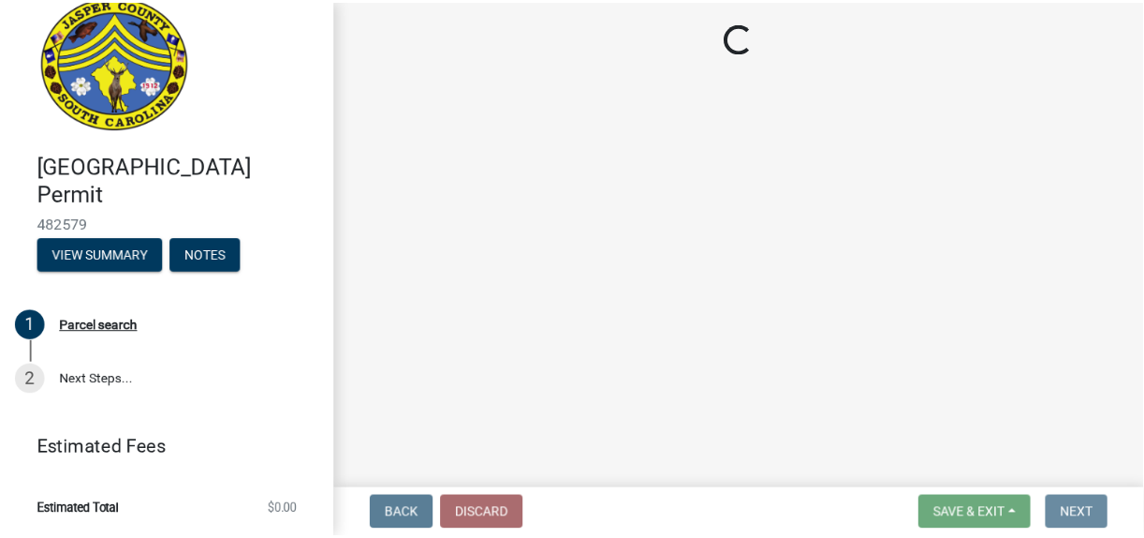
scroll to position [0, 0]
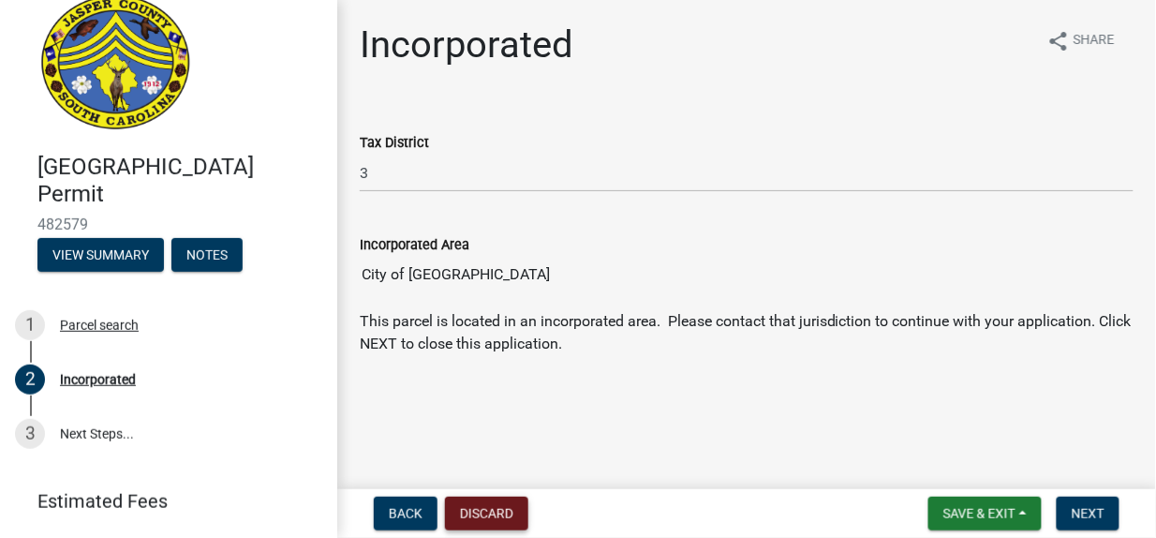
click at [493, 514] on button "Discard" at bounding box center [486, 513] width 83 height 34
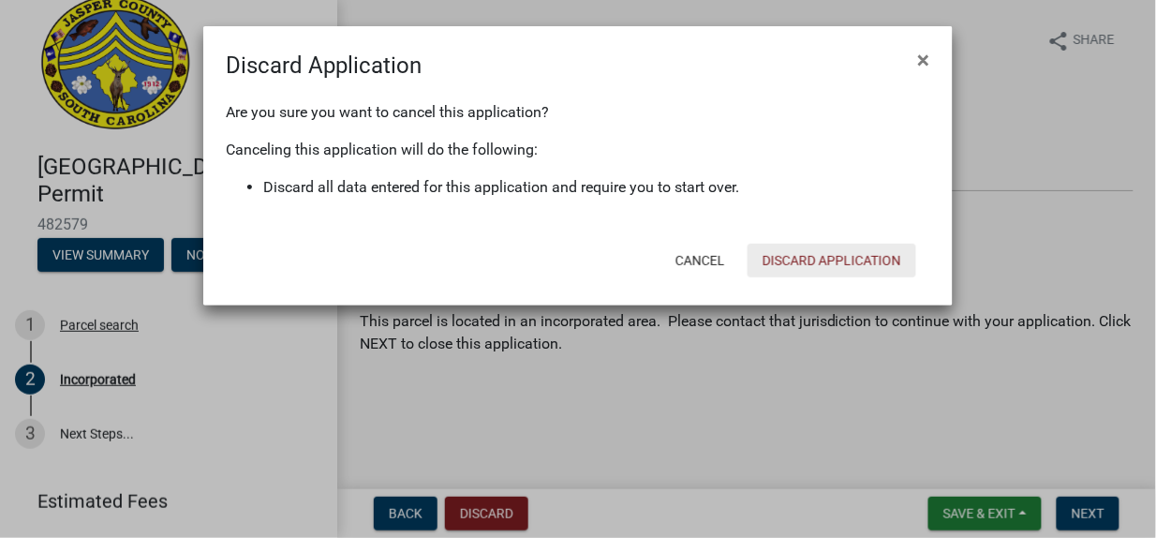
click at [818, 261] on button "Discard Application" at bounding box center [831, 260] width 169 height 34
